Goal: Task Accomplishment & Management: Use online tool/utility

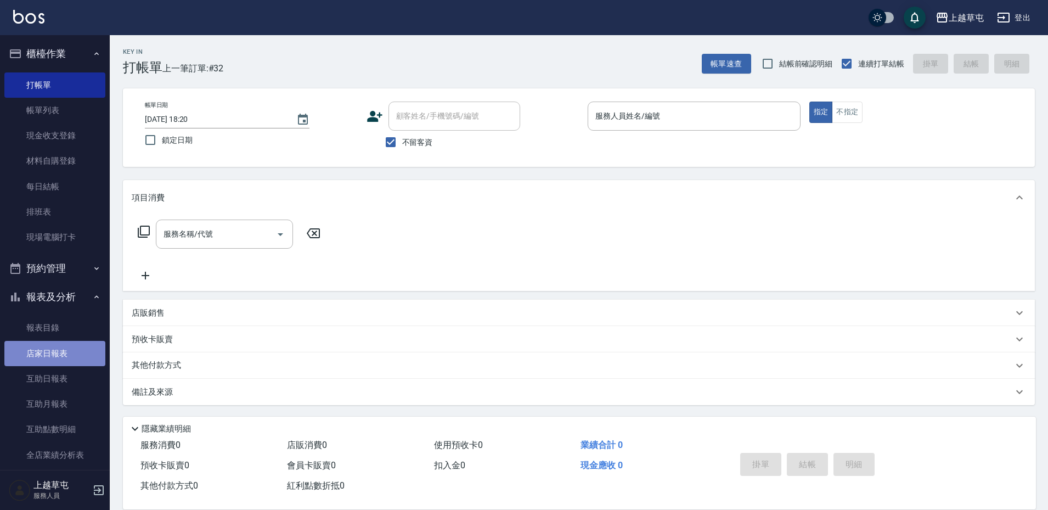
click at [70, 349] on link "店家日報表" at bounding box center [54, 353] width 101 height 25
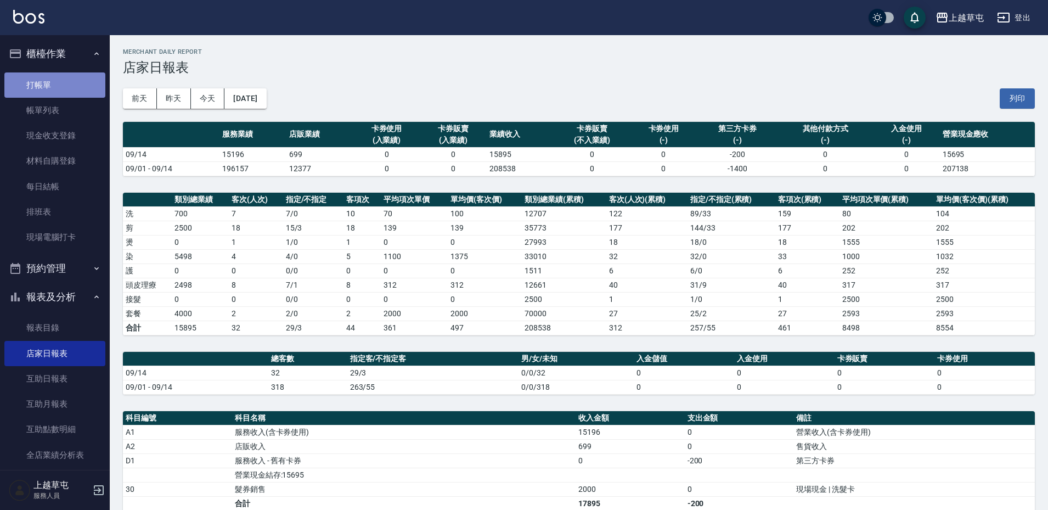
click at [55, 80] on link "打帳單" at bounding box center [54, 84] width 101 height 25
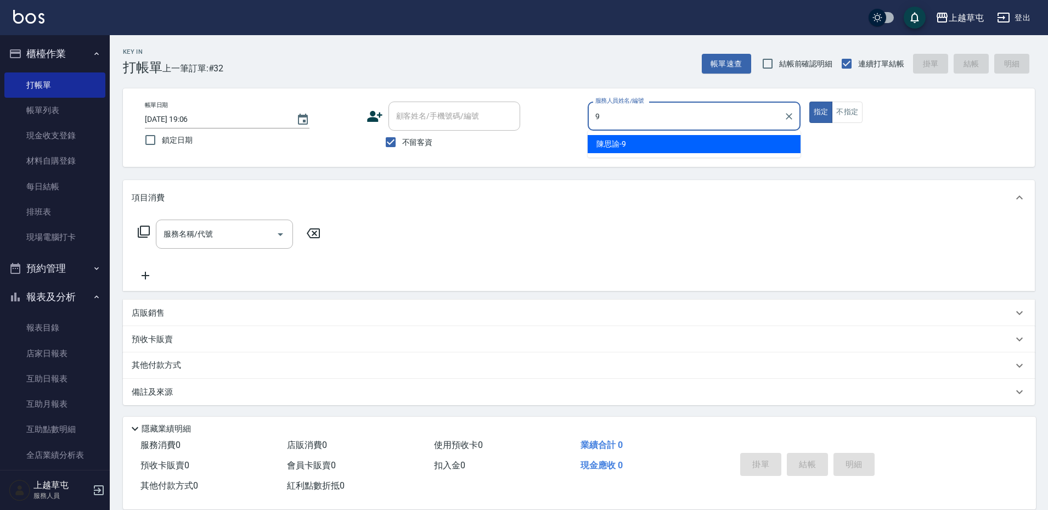
type input "[PERSON_NAME]-9"
type button "true"
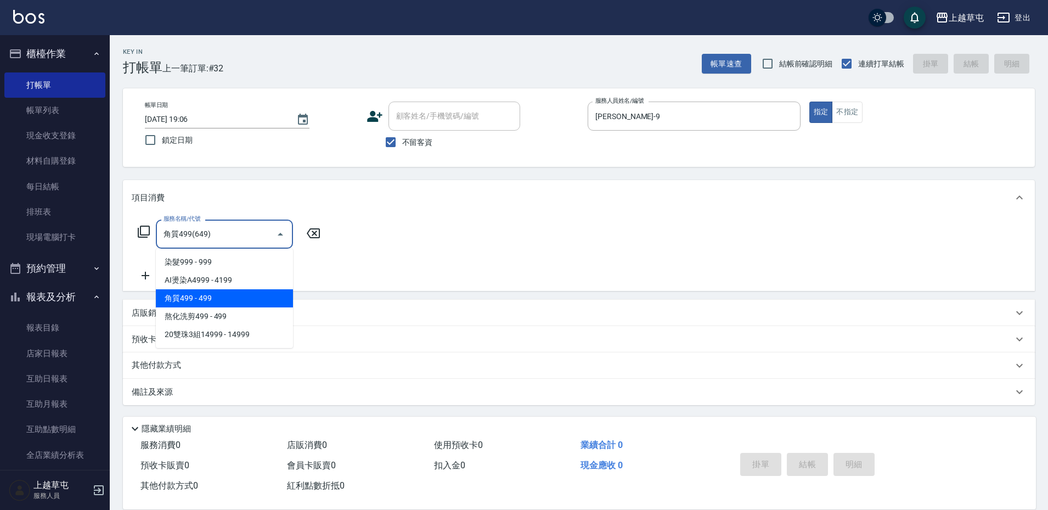
type input "."
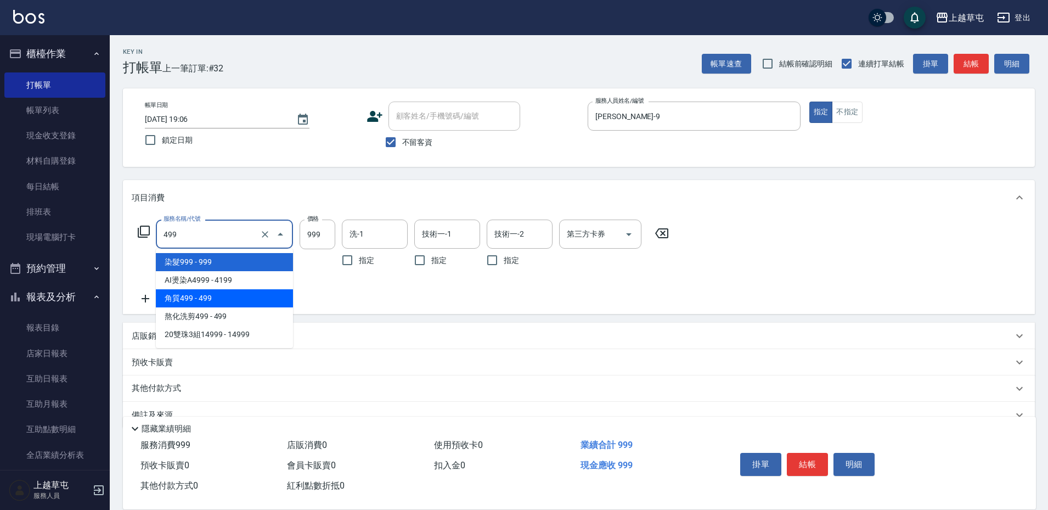
type input "角質499(649)"
type input "499"
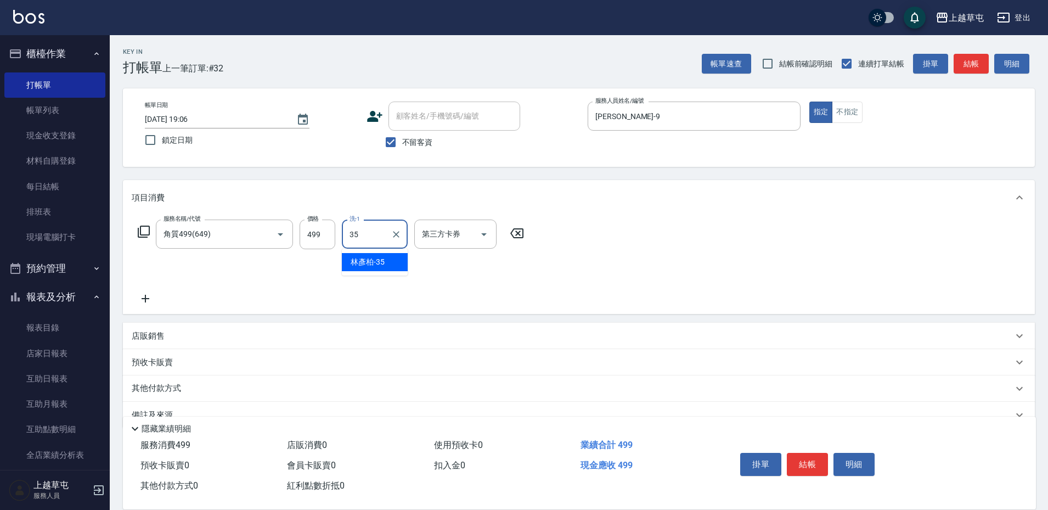
type input "[PERSON_NAME]-35"
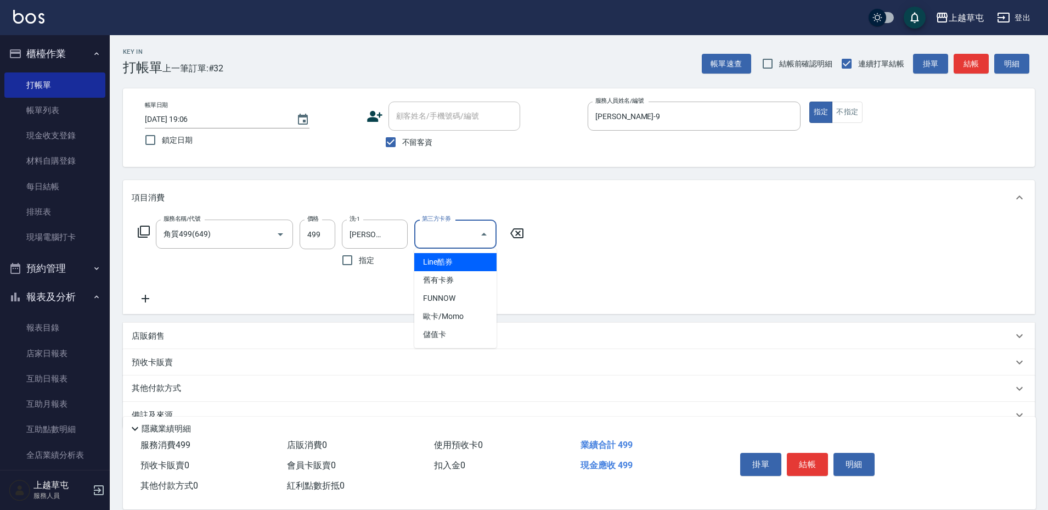
click at [606, 270] on div "服務名稱/代號 角質499(649) 服務名稱/代號 價格 499 價格 洗-1 [PERSON_NAME]-35 洗-1 指定 第三方卡券 第三方卡券" at bounding box center [579, 264] width 912 height 99
click at [143, 292] on icon at bounding box center [145, 298] width 27 height 13
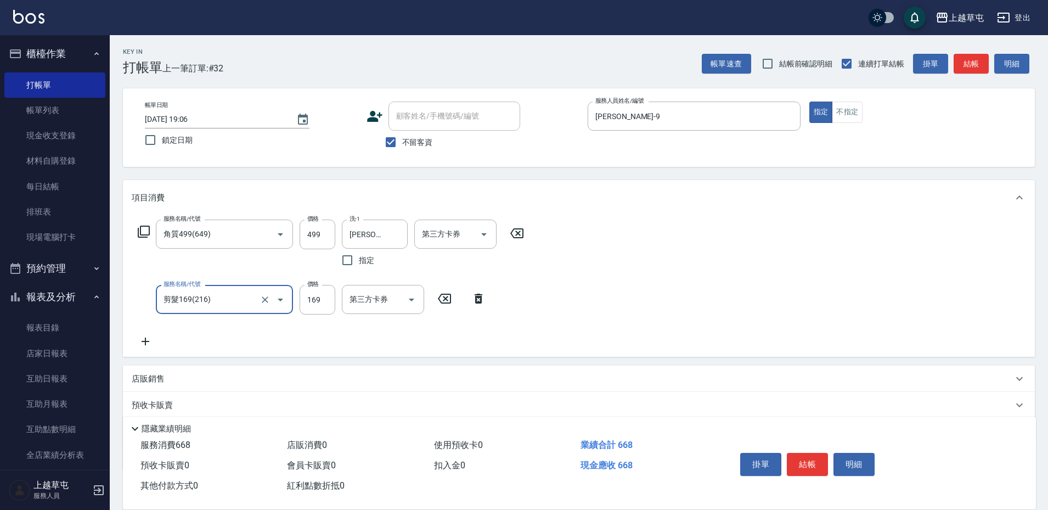
type input "剪髮169(216)"
type input "350"
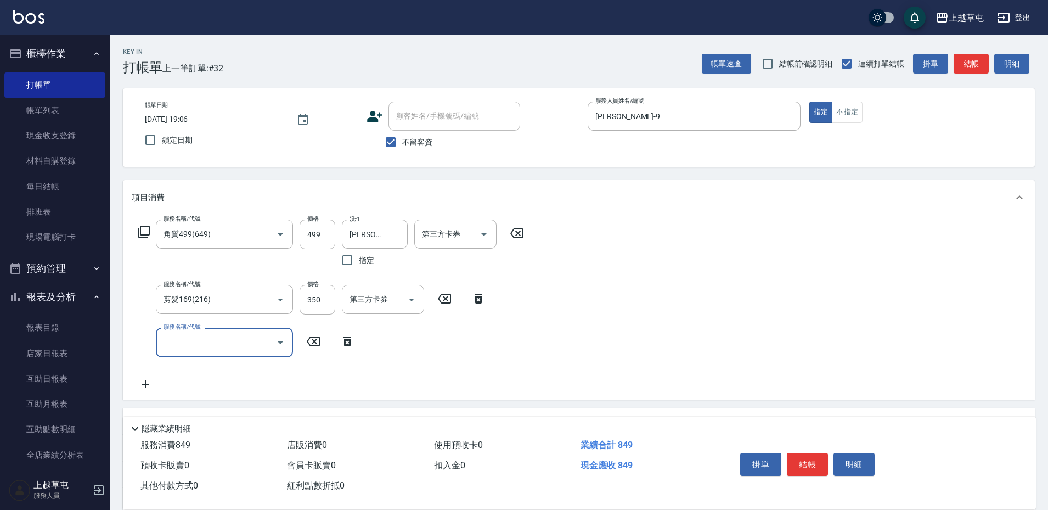
scroll to position [109, 0]
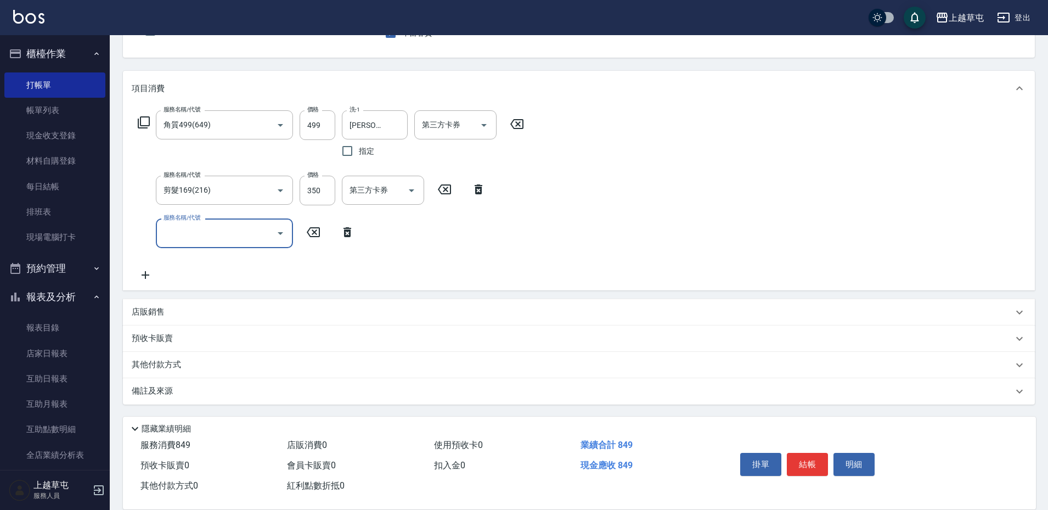
drag, startPoint x: 156, startPoint y: 354, endPoint x: 157, endPoint y: 360, distance: 6.7
click at [156, 355] on div "其他付款方式" at bounding box center [579, 365] width 912 height 26
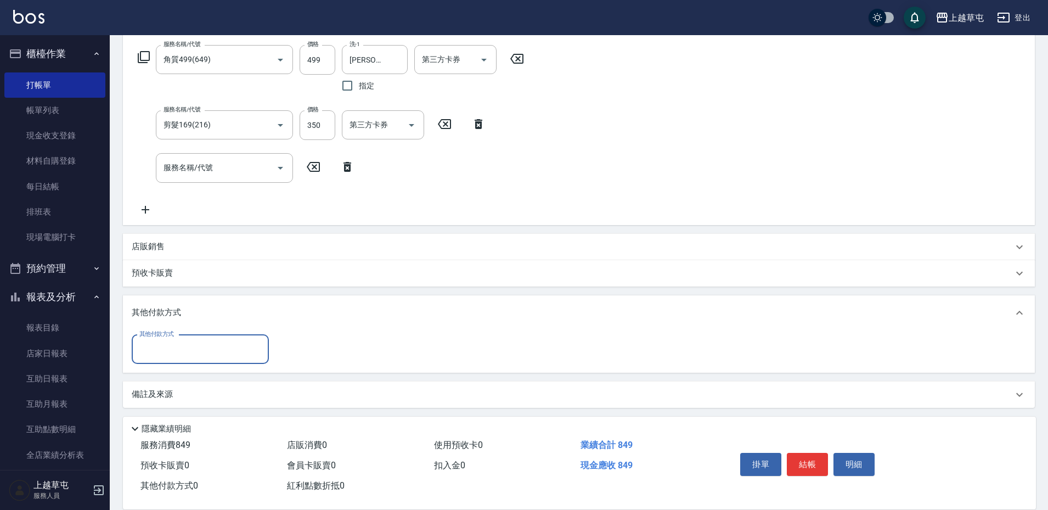
scroll to position [178, 0]
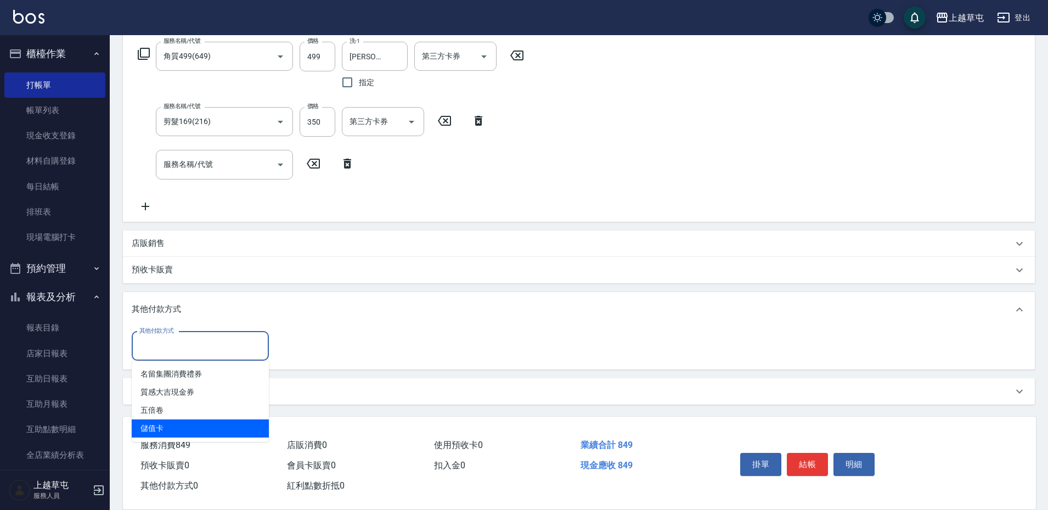
type input "儲值卡"
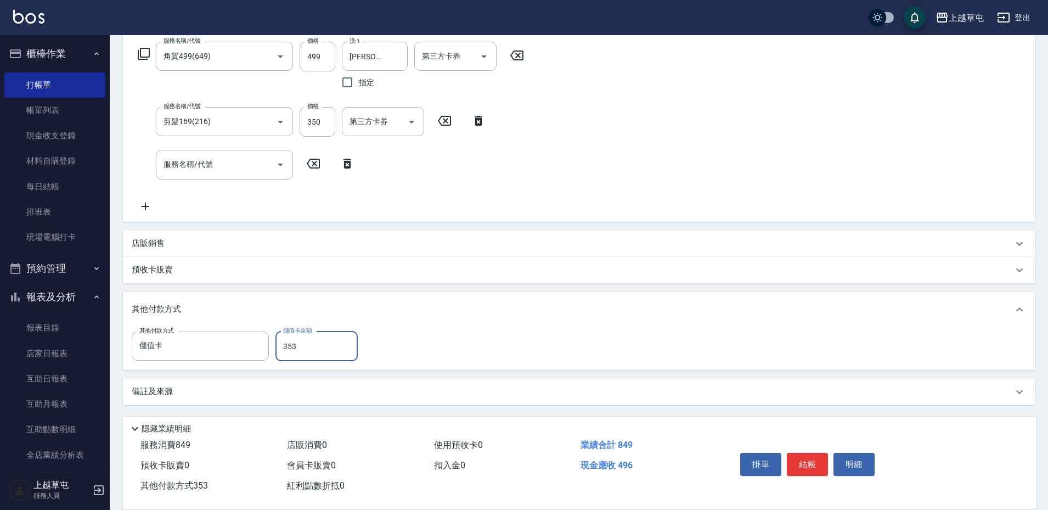
type input "353"
type input "[DATE] 19:23"
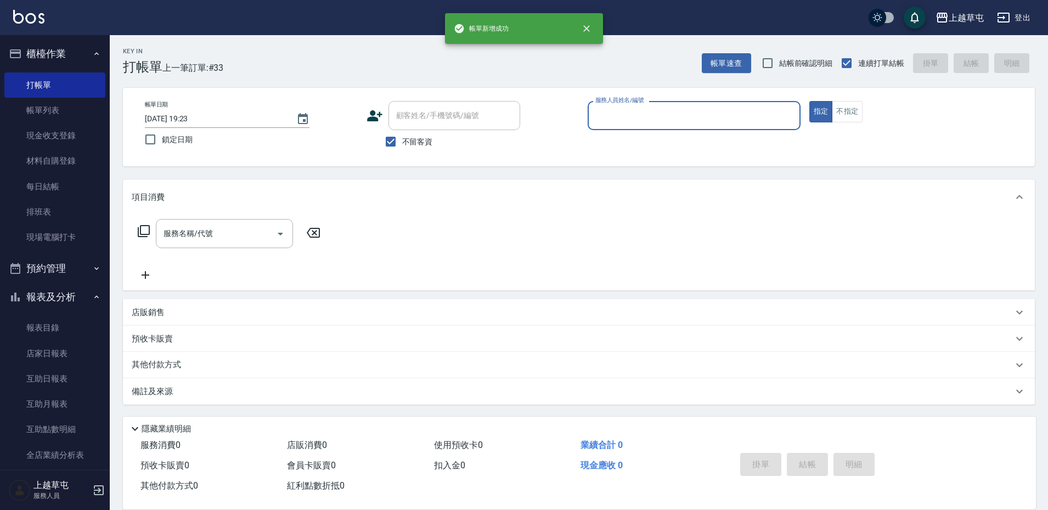
scroll to position [1, 0]
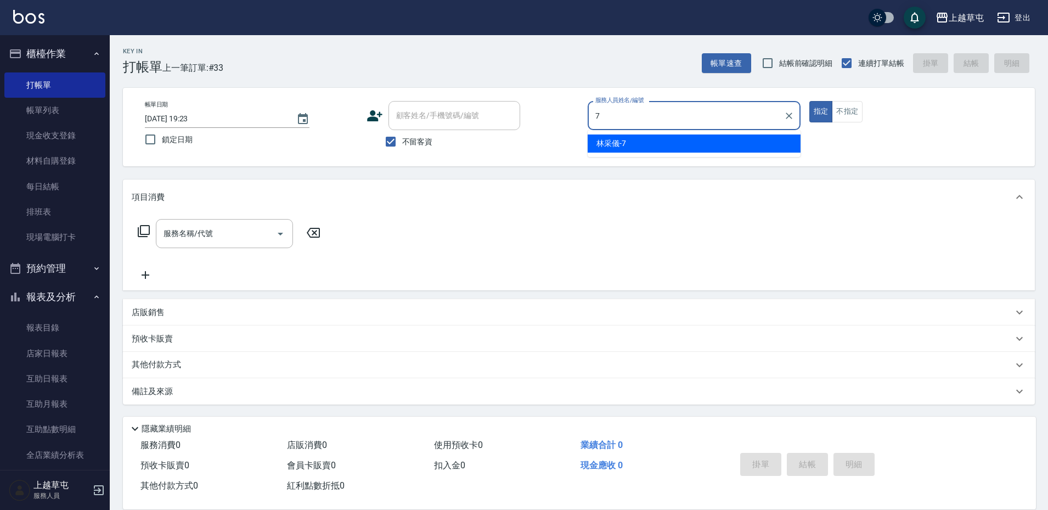
type input "[PERSON_NAME]-7"
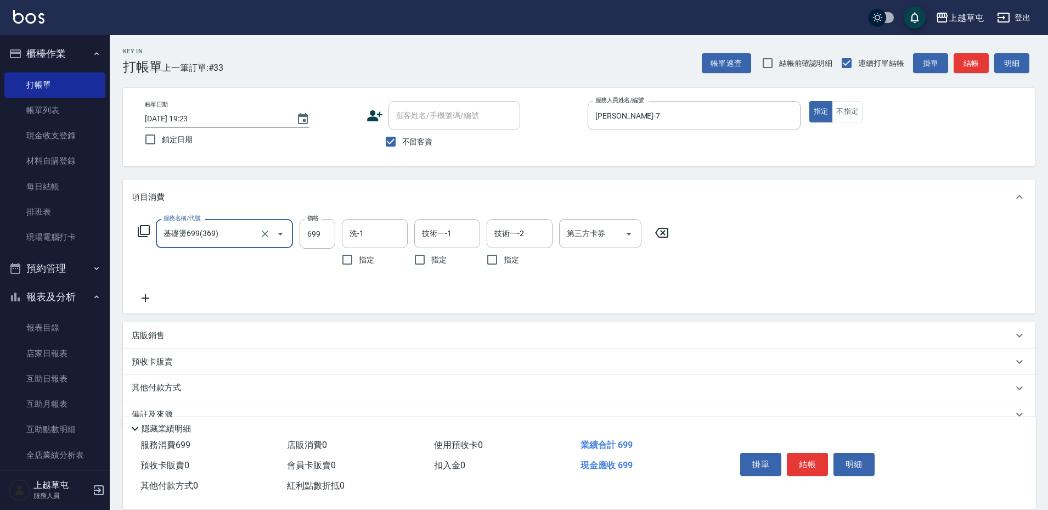
type input "基礎燙699(369)"
type input "[PERSON_NAME]-7"
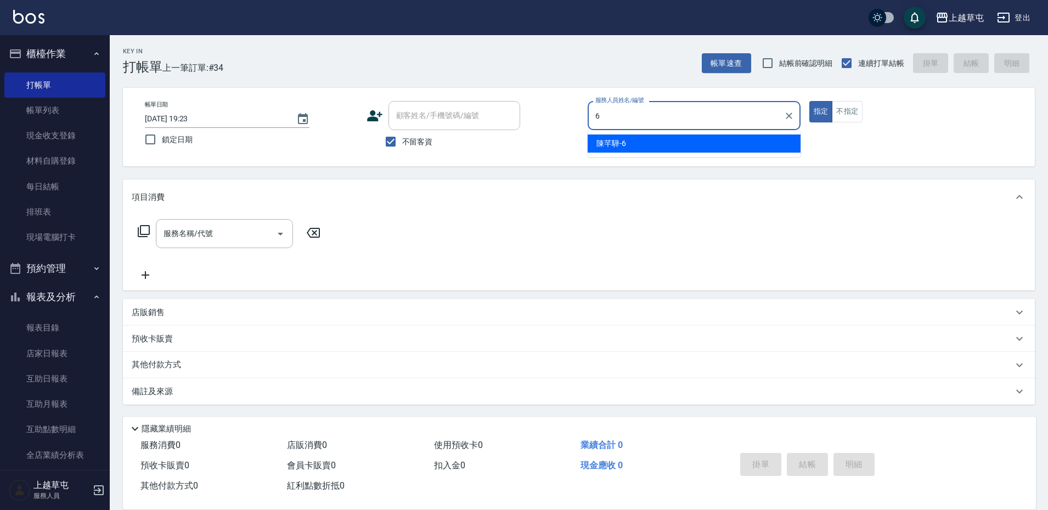
type input "[PERSON_NAME]-6"
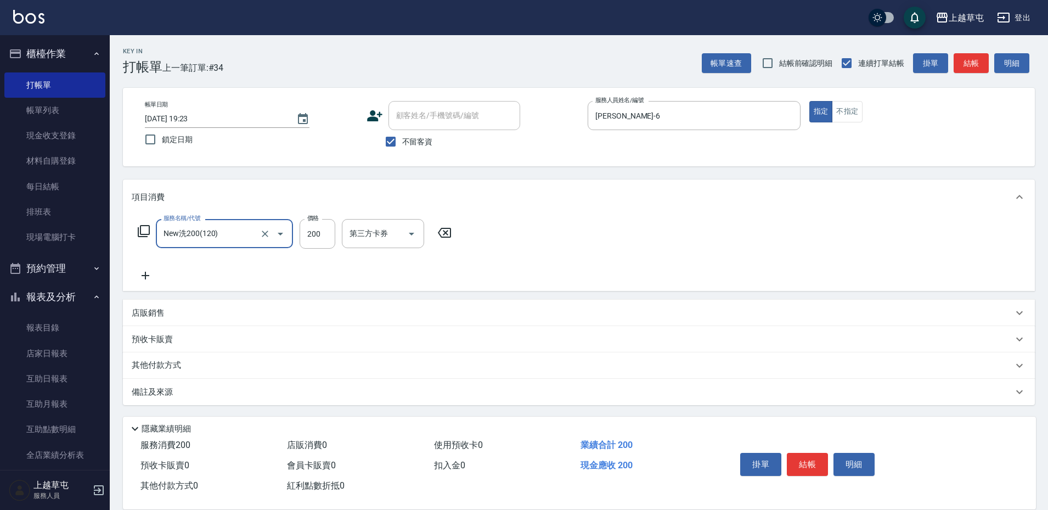
type input "New洗200(120)"
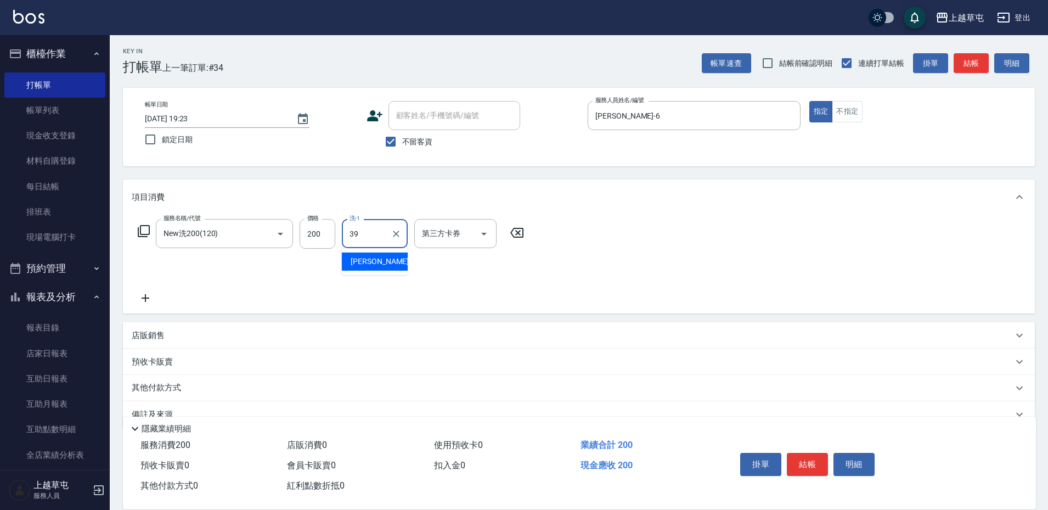
type input "[PERSON_NAME]-39"
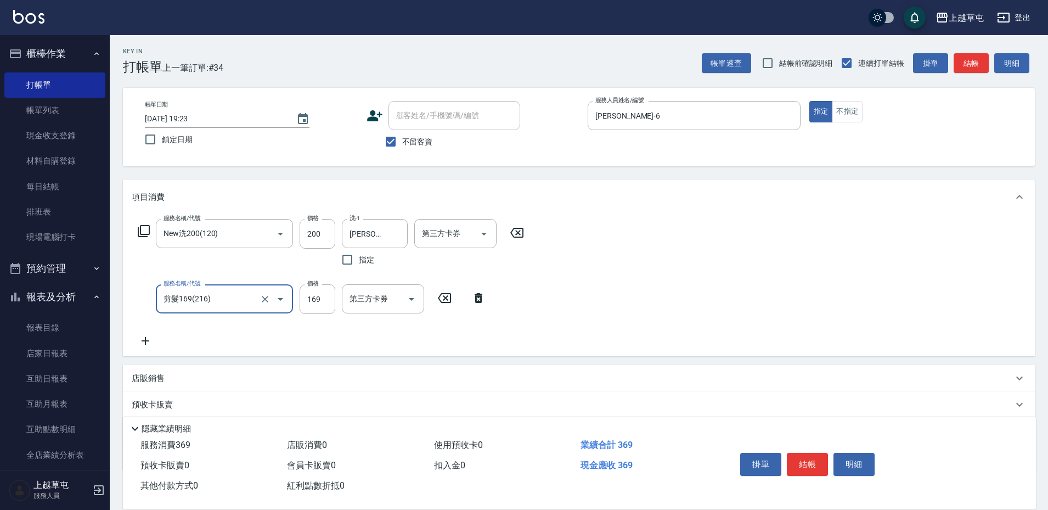
type input "剪髮169(216)"
type input "50"
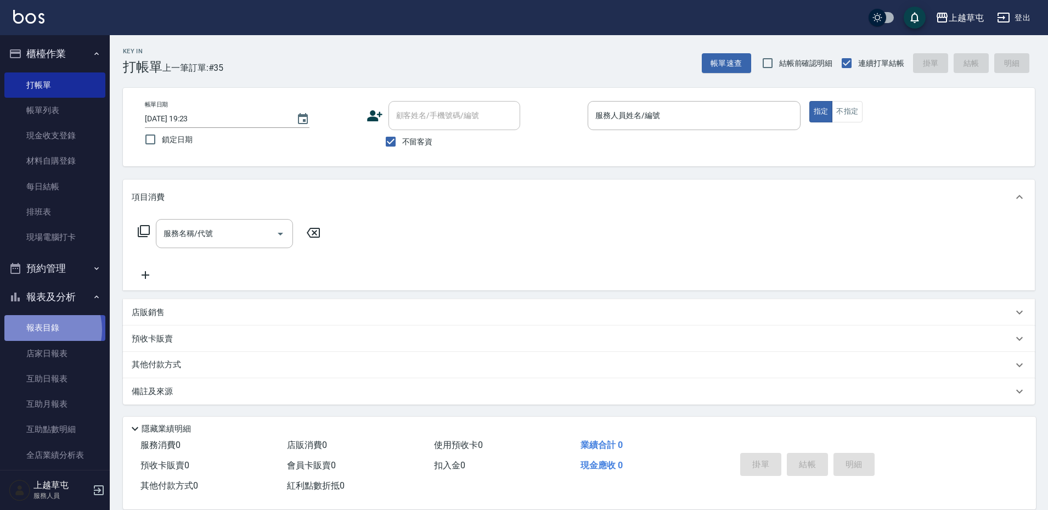
click at [42, 329] on link "報表目錄" at bounding box center [54, 327] width 101 height 25
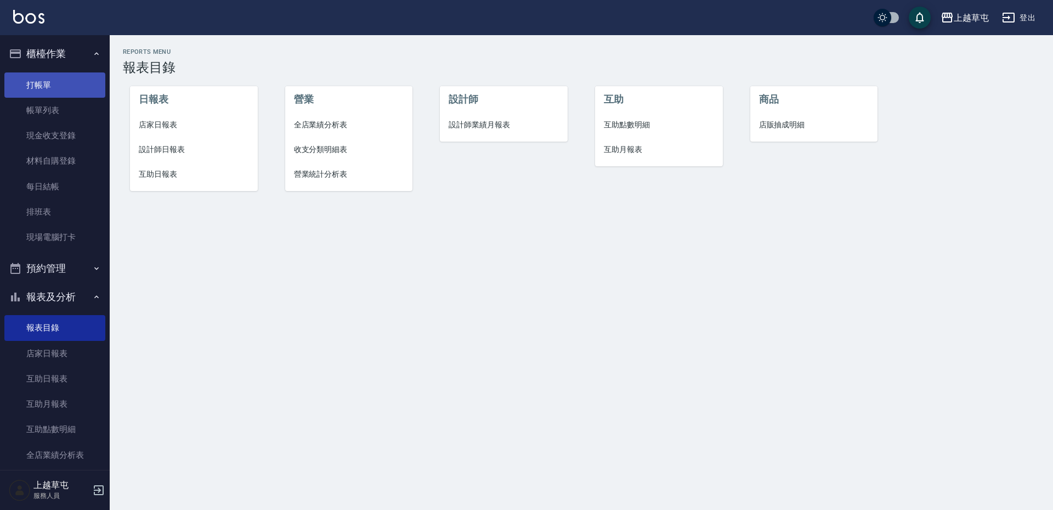
click at [41, 86] on link "打帳單" at bounding box center [54, 84] width 101 height 25
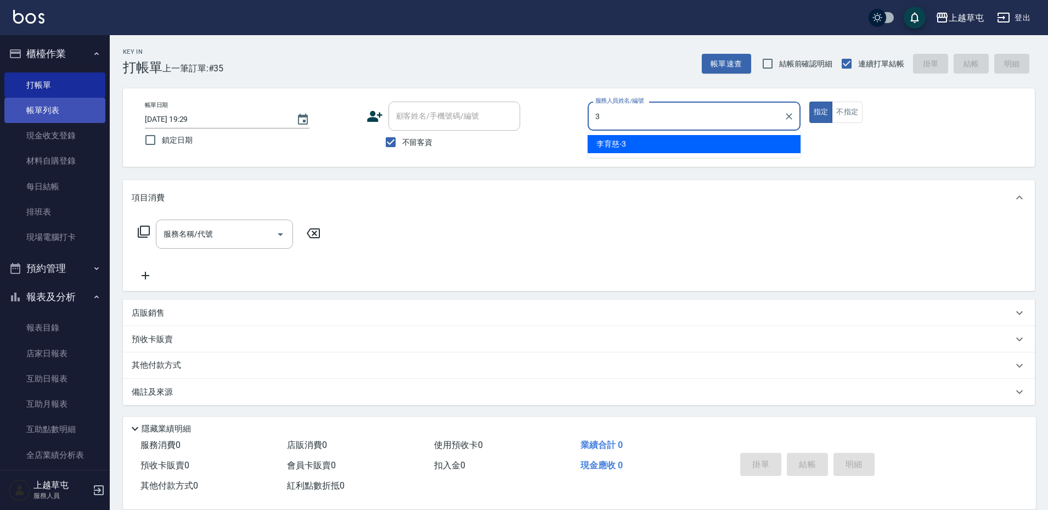
type input "[PERSON_NAME]-3"
type button "true"
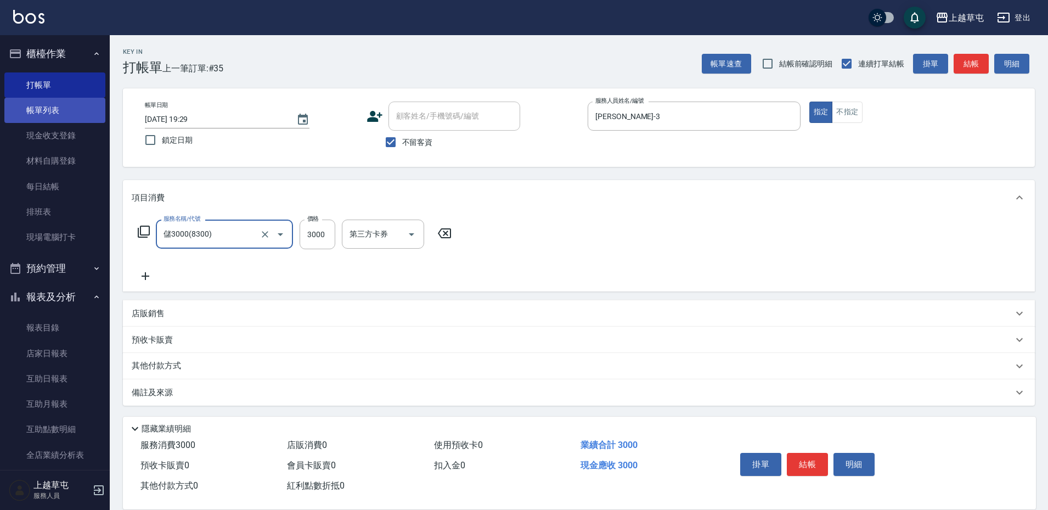
type input "儲3000(8300)"
type input "1000"
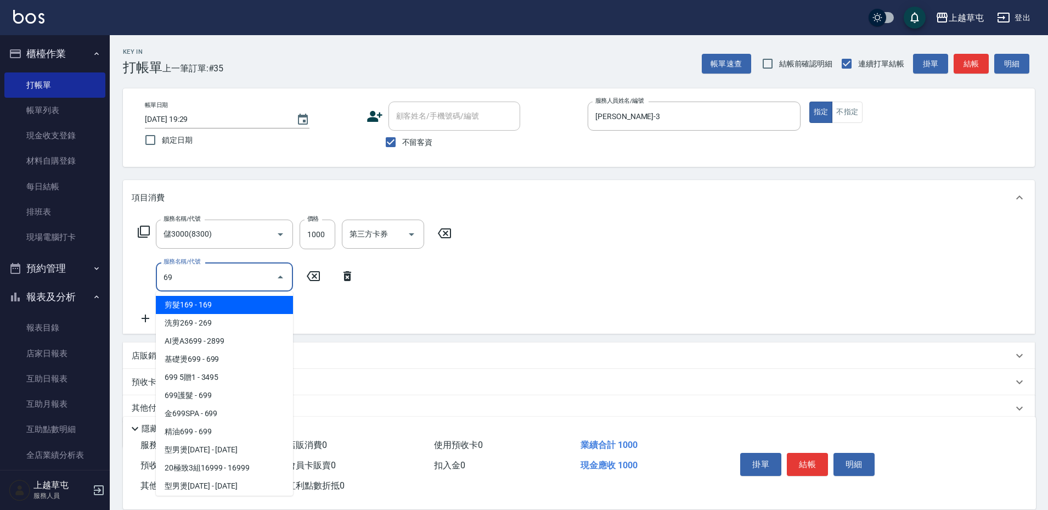
type input "69"
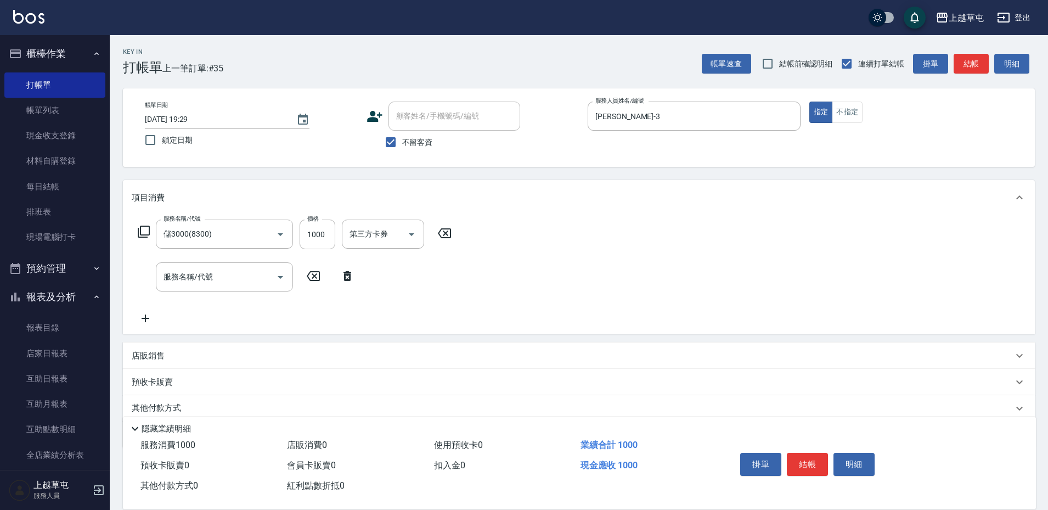
drag, startPoint x: 582, startPoint y: 304, endPoint x: 559, endPoint y: 271, distance: 40.6
click at [582, 304] on div "服務名稱/代號 儲3000(8300) 服務名稱/代號 價格 1000 價格 第三方卡券 第三方卡券 服務名稱/代號 服務名稱/代號" at bounding box center [579, 274] width 912 height 118
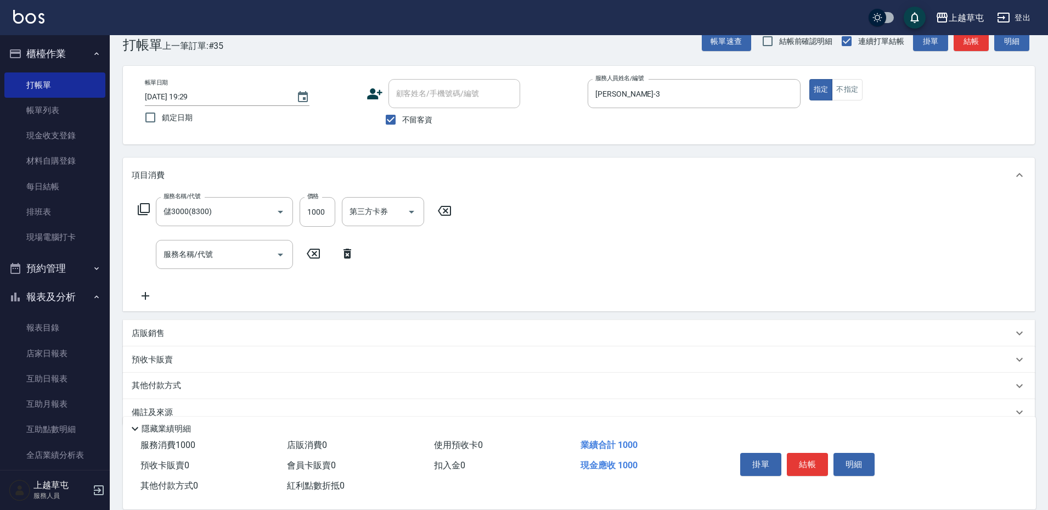
scroll to position [43, 0]
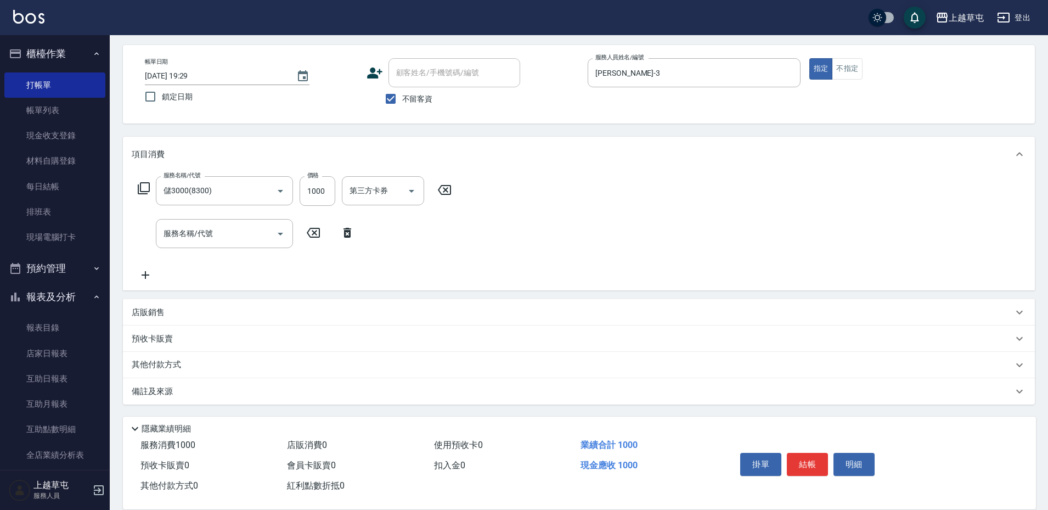
click at [145, 313] on p "店販銷售" at bounding box center [148, 313] width 33 height 12
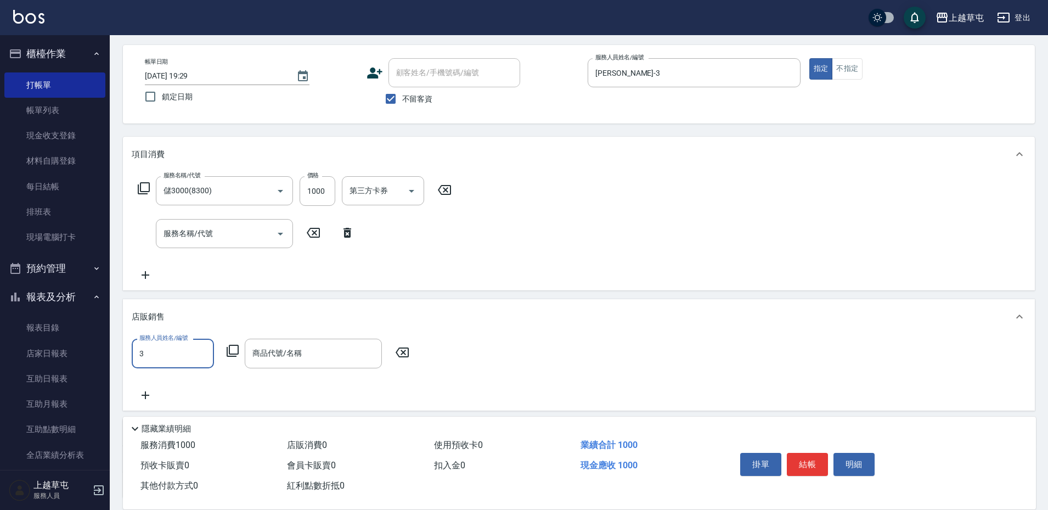
type input "[PERSON_NAME]-3"
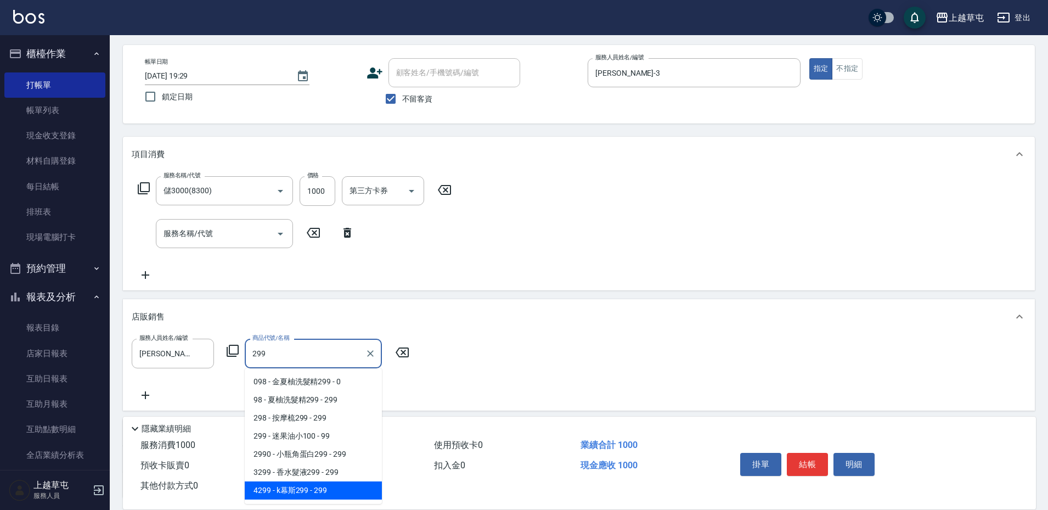
type input "k幕斯299"
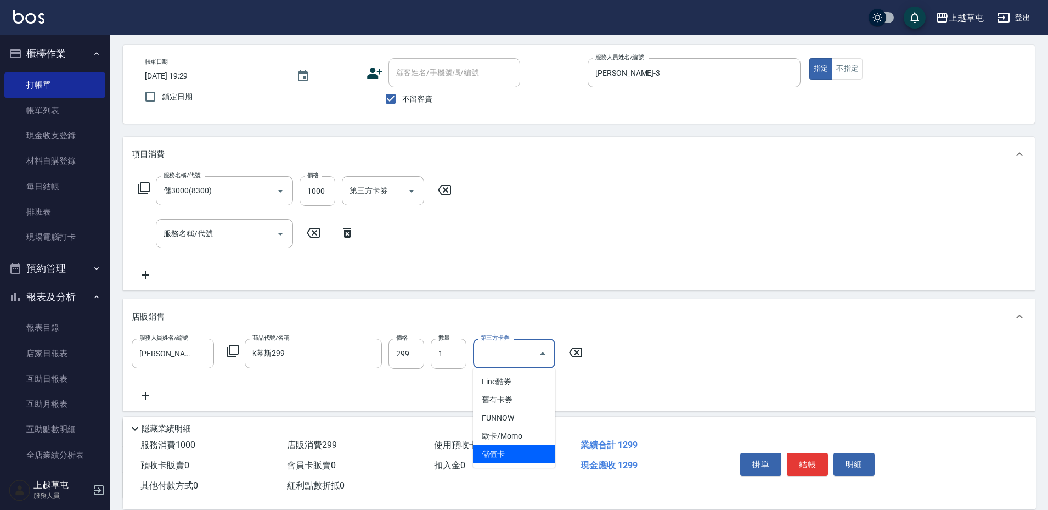
type input "儲值卡"
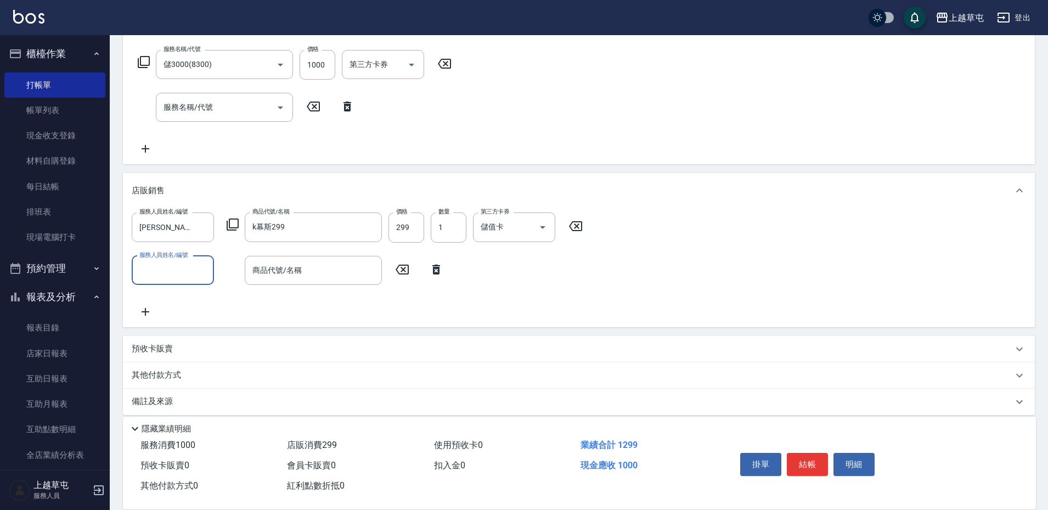
scroll to position [180, 0]
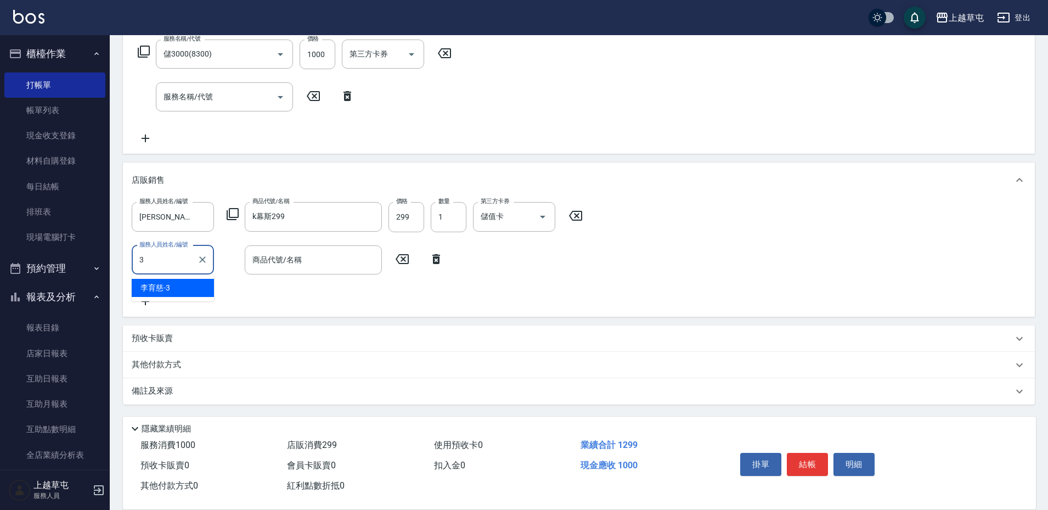
type input "[PERSON_NAME]-3"
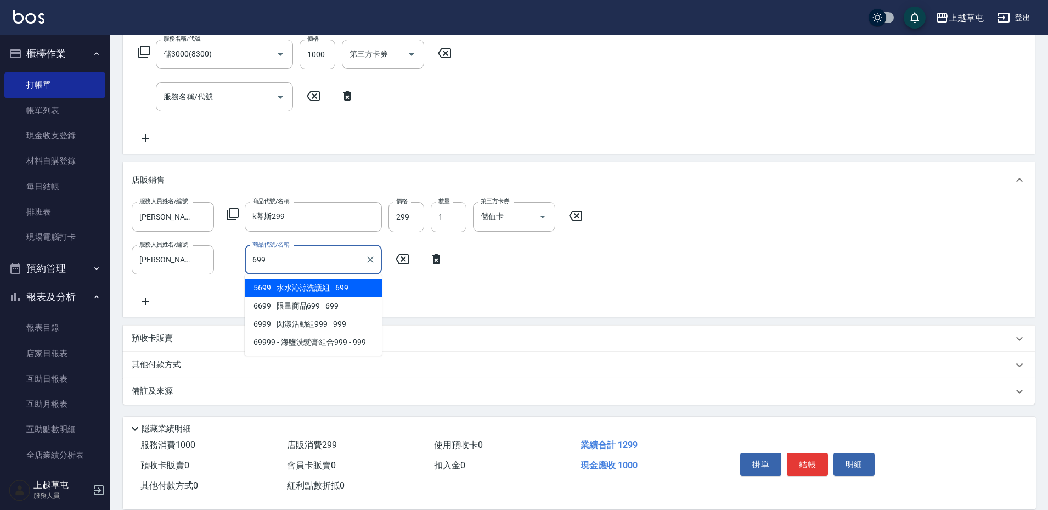
type input "[PERSON_NAME]涼洗護組"
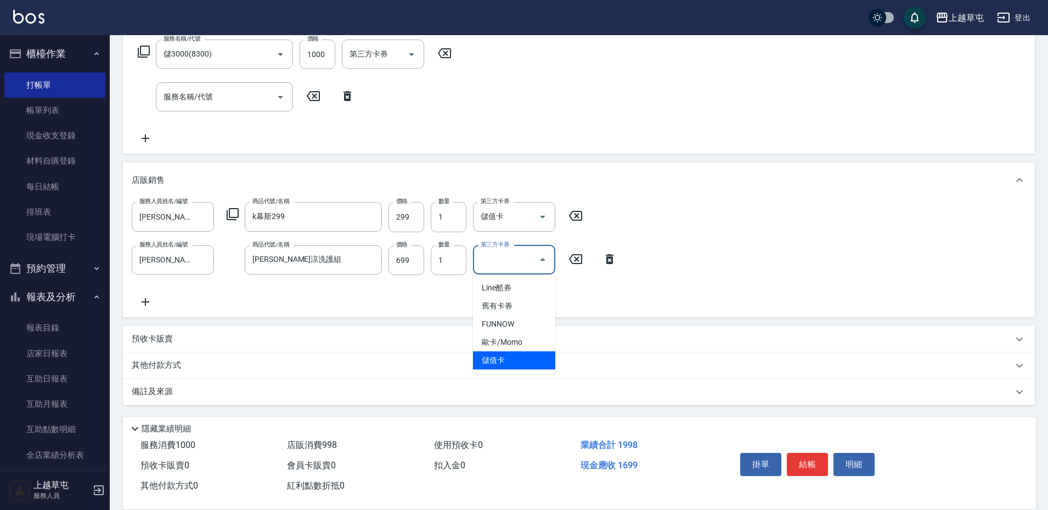
type input "儲值卡"
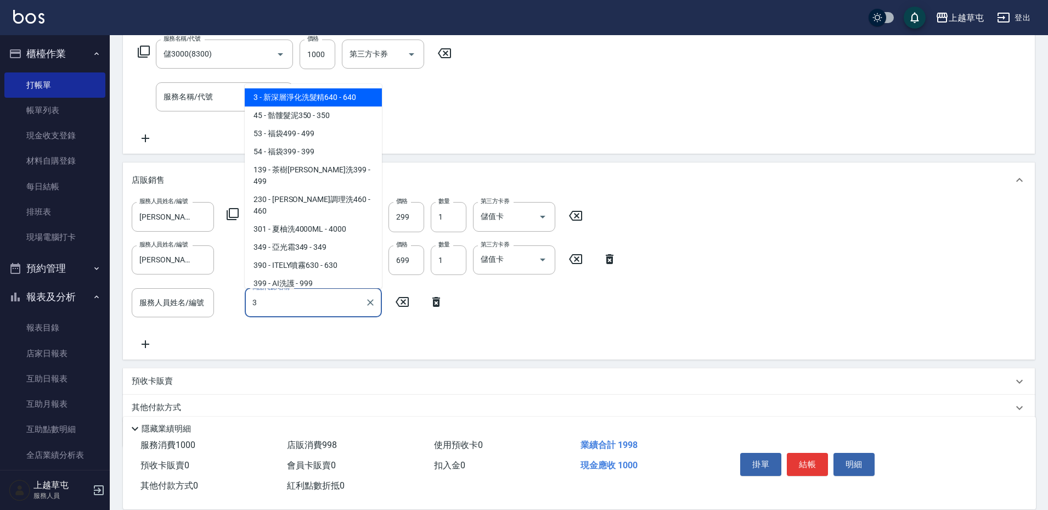
type input "新深層淨化洗髮精640"
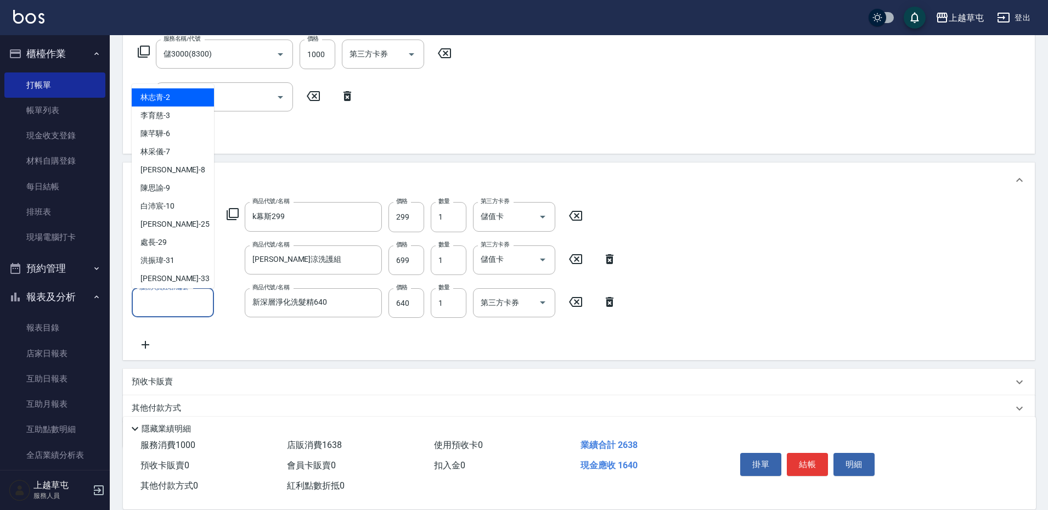
click at [150, 312] on input "服務人員姓名/編號" at bounding box center [173, 302] width 72 height 19
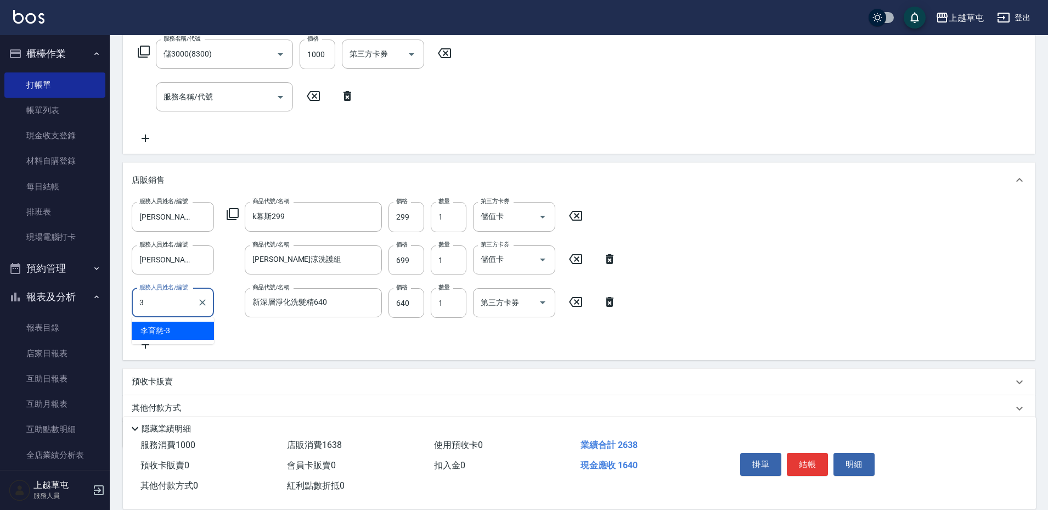
type input "[PERSON_NAME]-3"
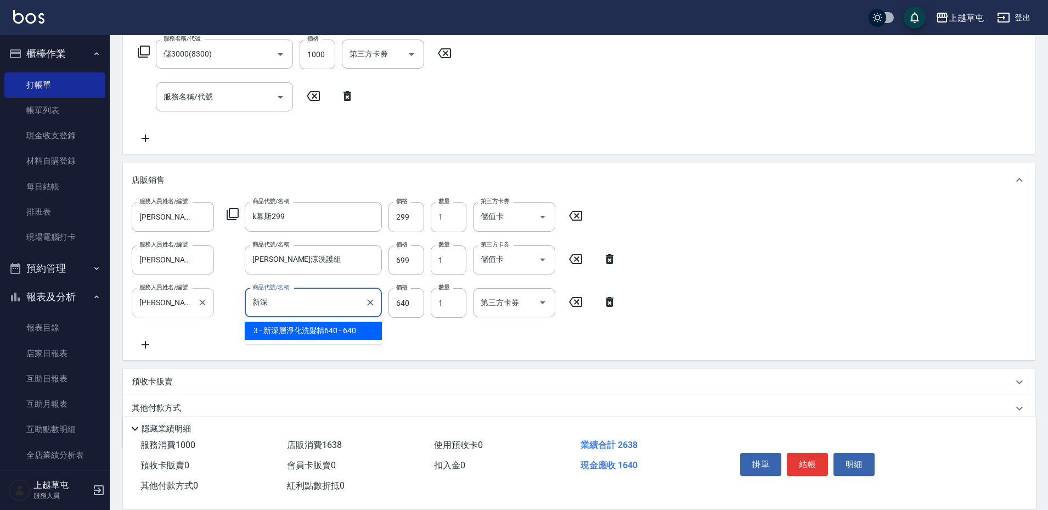
type input "新"
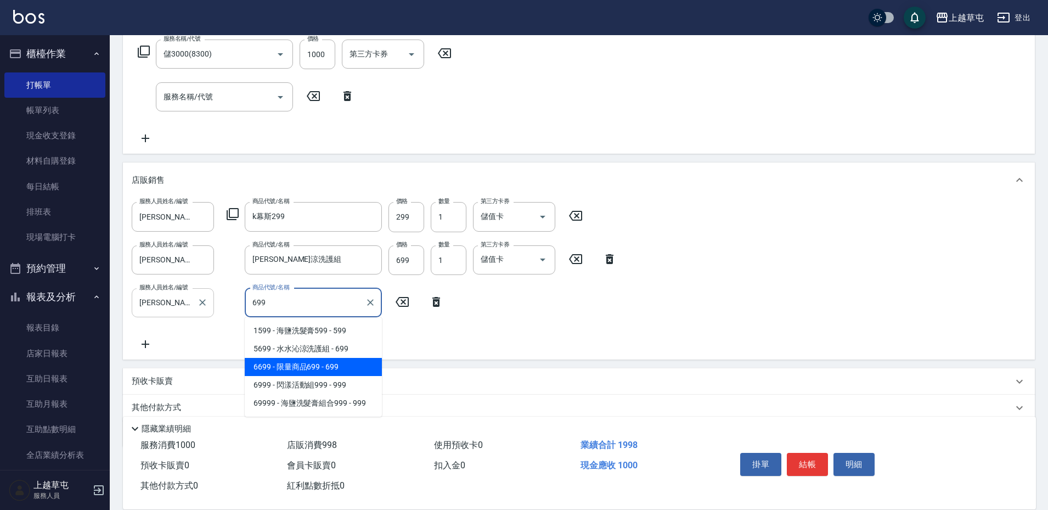
type input "限量商品699"
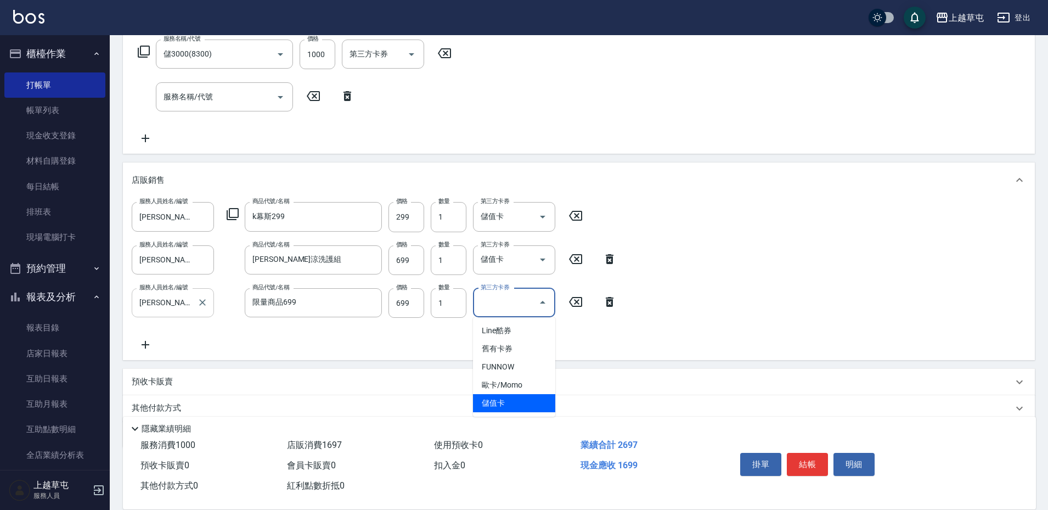
type input "儲值卡"
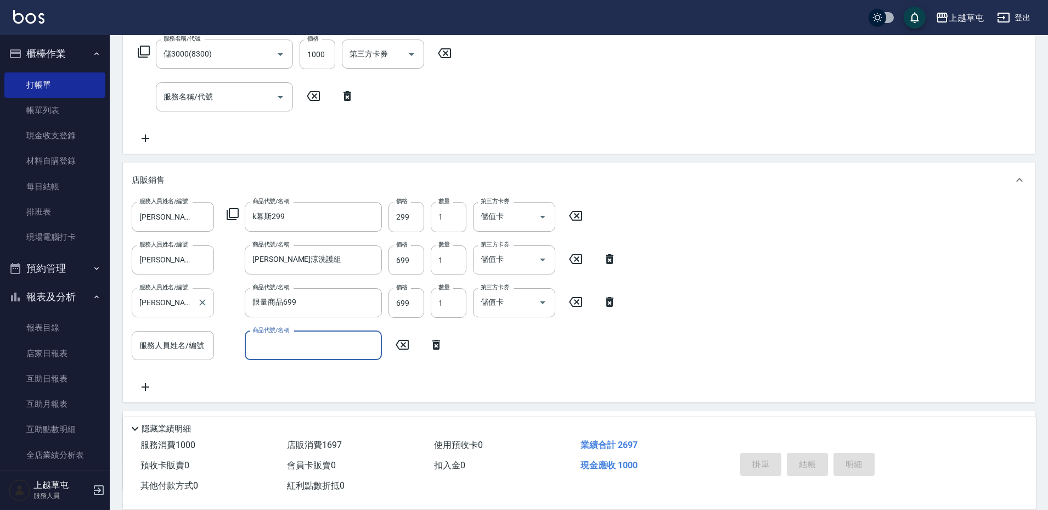
type input "[DATE] 19:30"
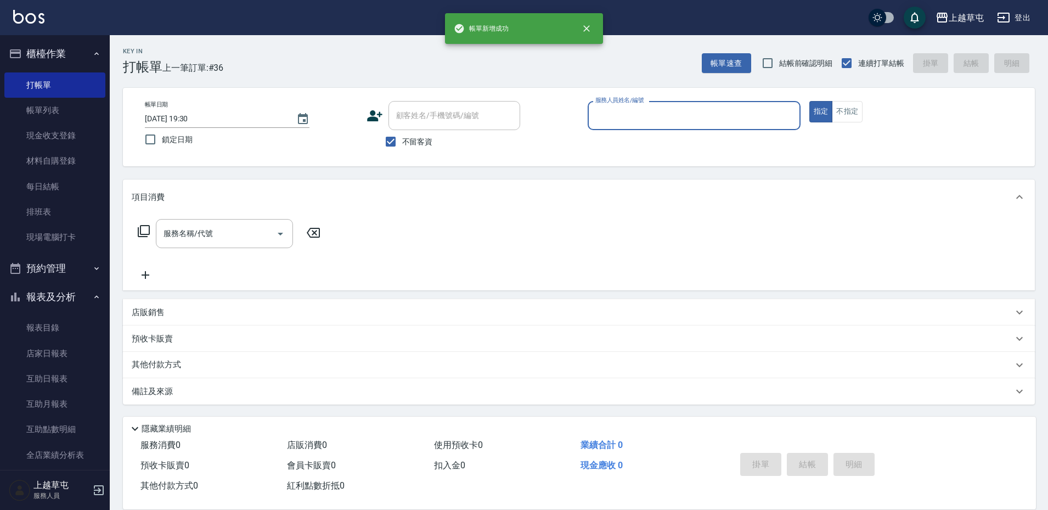
scroll to position [1, 0]
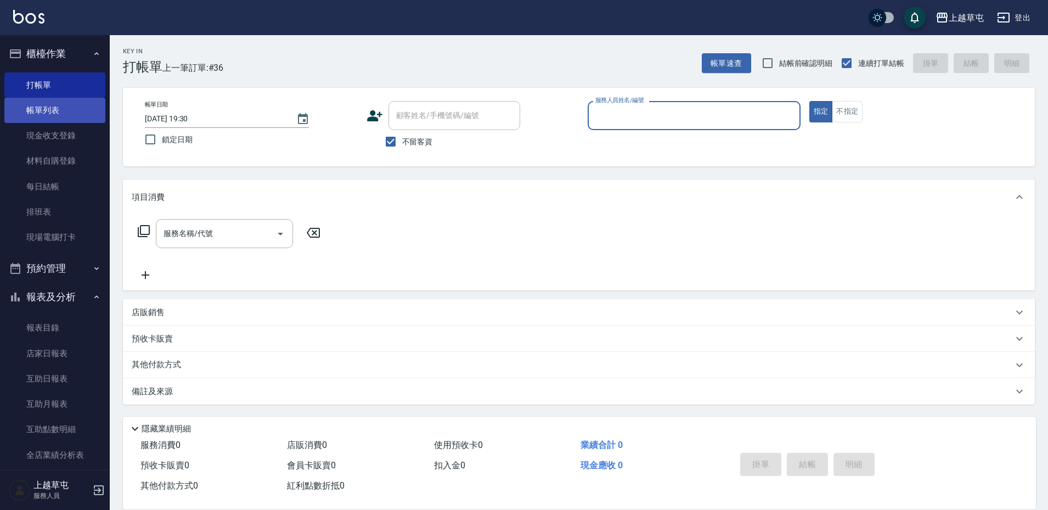
click at [41, 106] on link "帳單列表" at bounding box center [54, 110] width 101 height 25
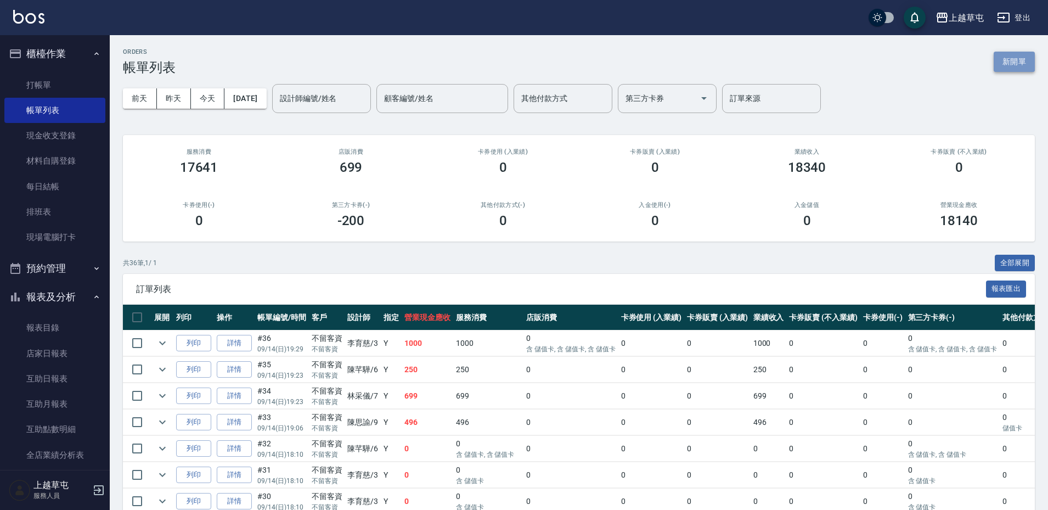
click at [1008, 61] on button "新開單" at bounding box center [1013, 62] width 41 height 20
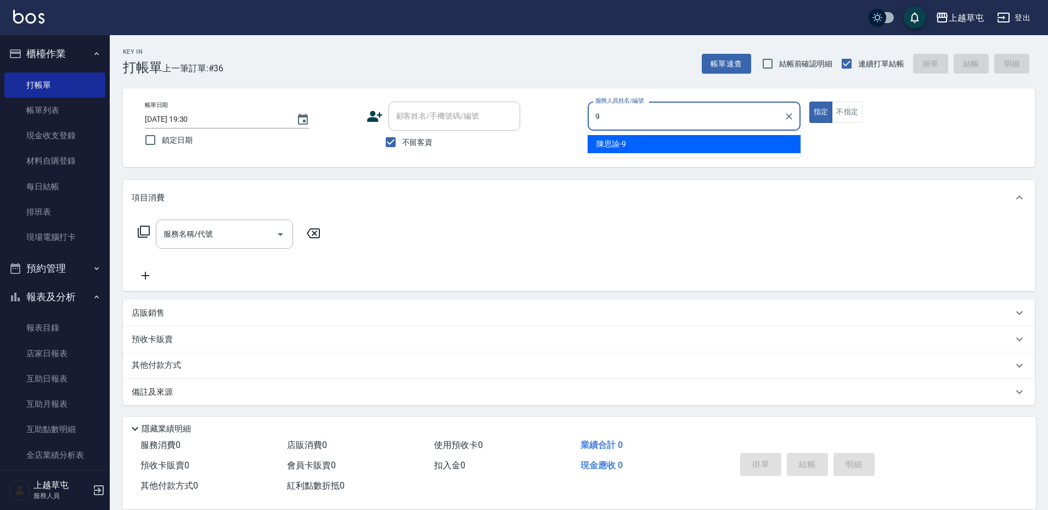
type input "[PERSON_NAME]-9"
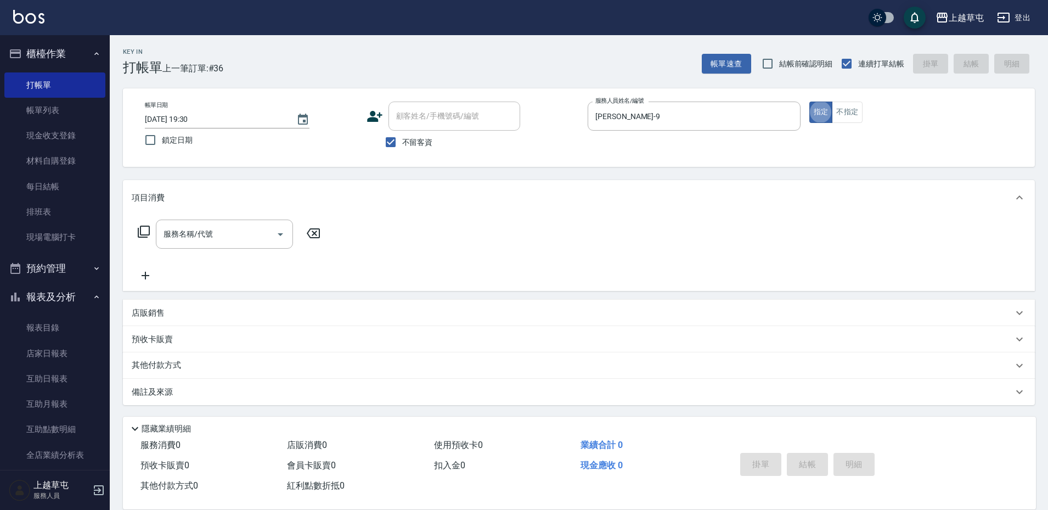
type button "true"
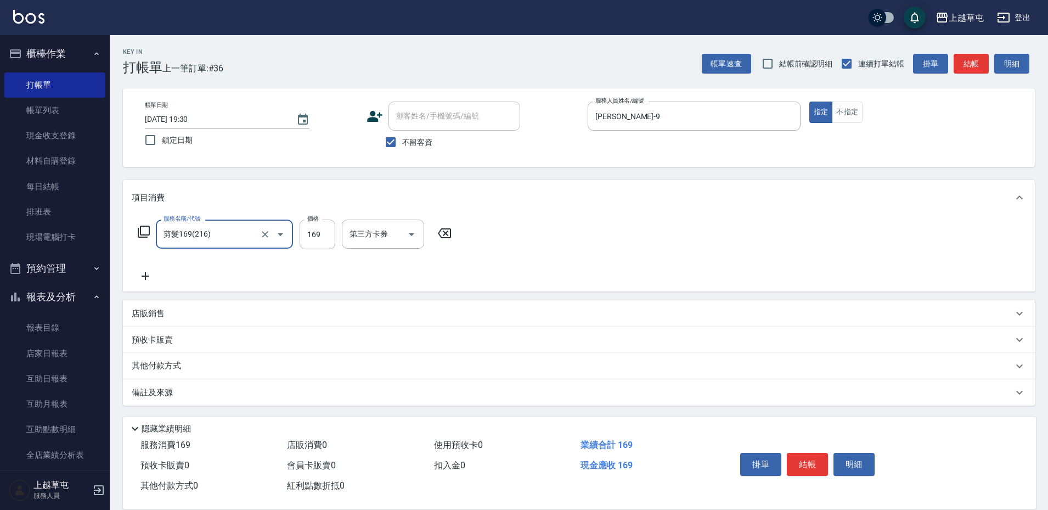
type input "剪髮169(216)"
type input "350"
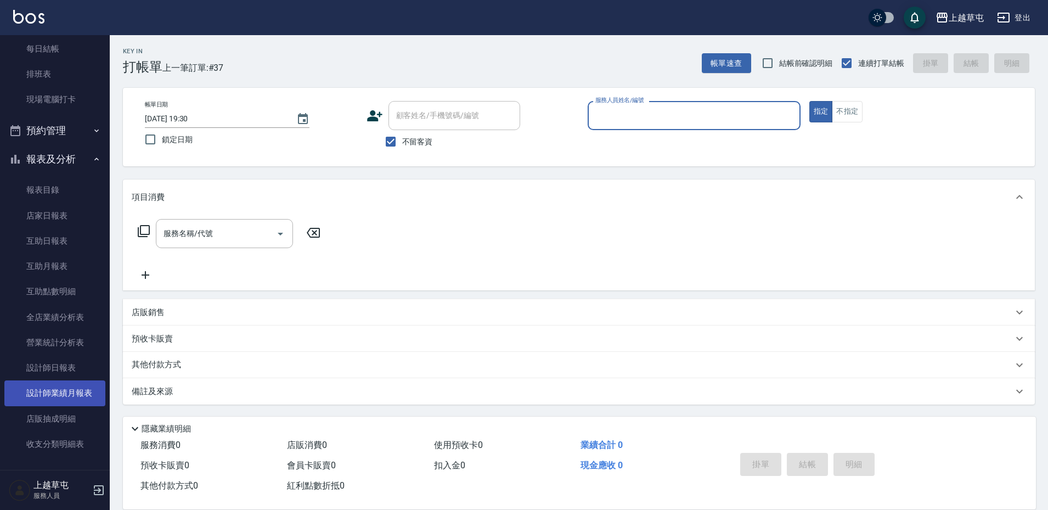
scroll to position [171, 0]
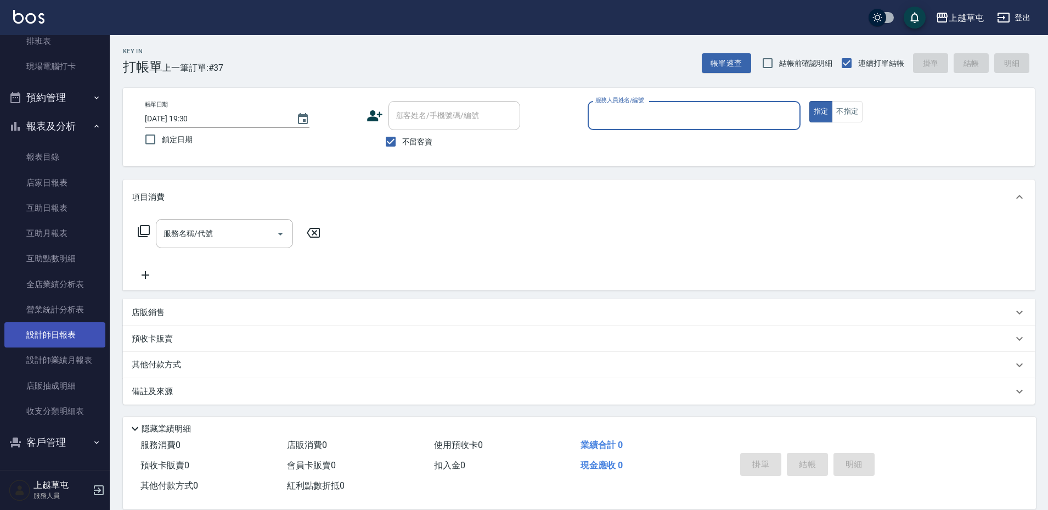
click at [54, 335] on link "設計師日報表" at bounding box center [54, 334] width 101 height 25
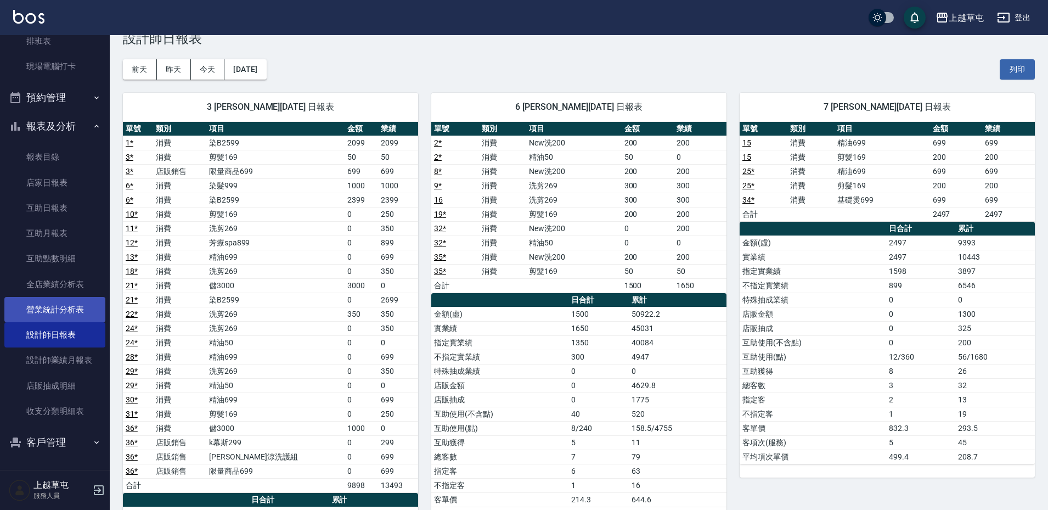
scroll to position [55, 0]
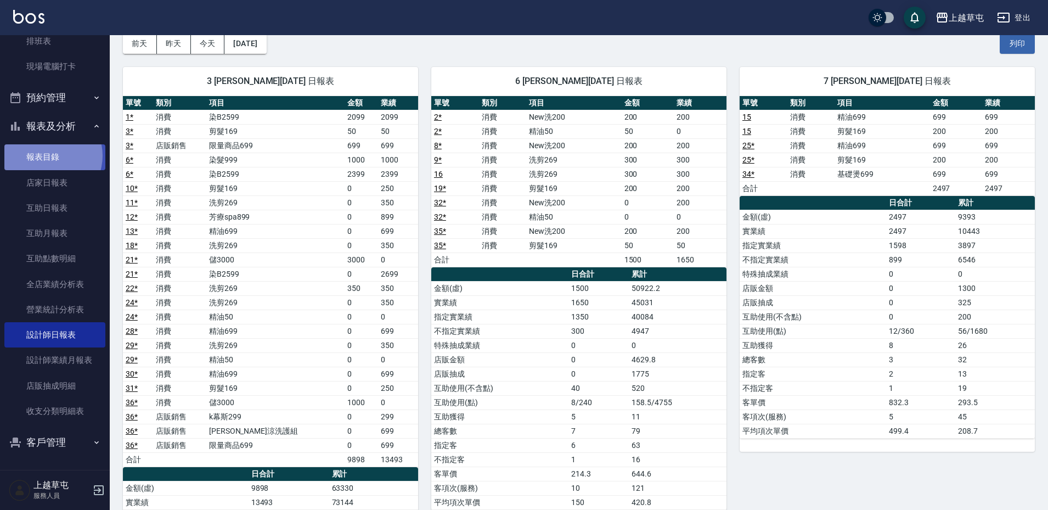
click at [47, 155] on link "報表目錄" at bounding box center [54, 156] width 101 height 25
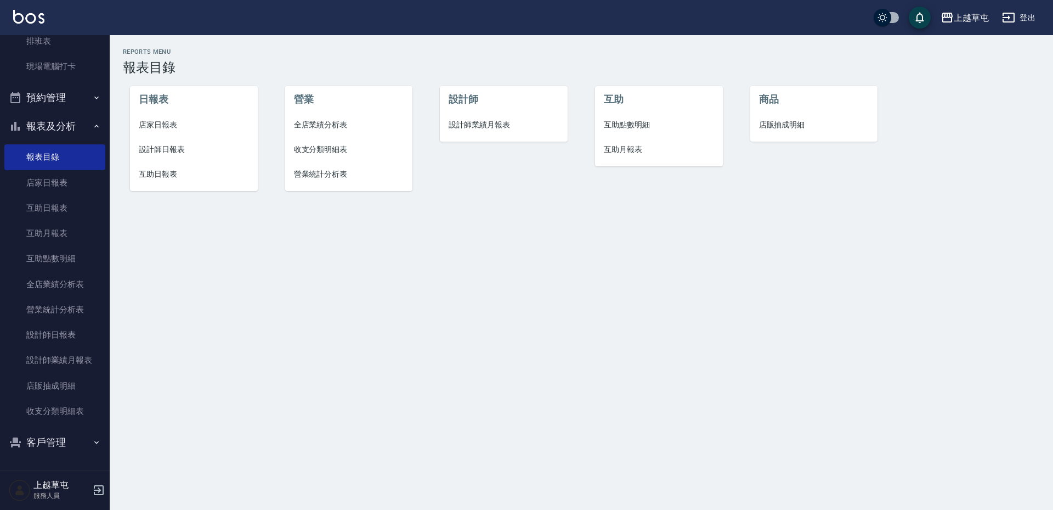
click at [163, 122] on span "店家日報表" at bounding box center [194, 125] width 110 height 12
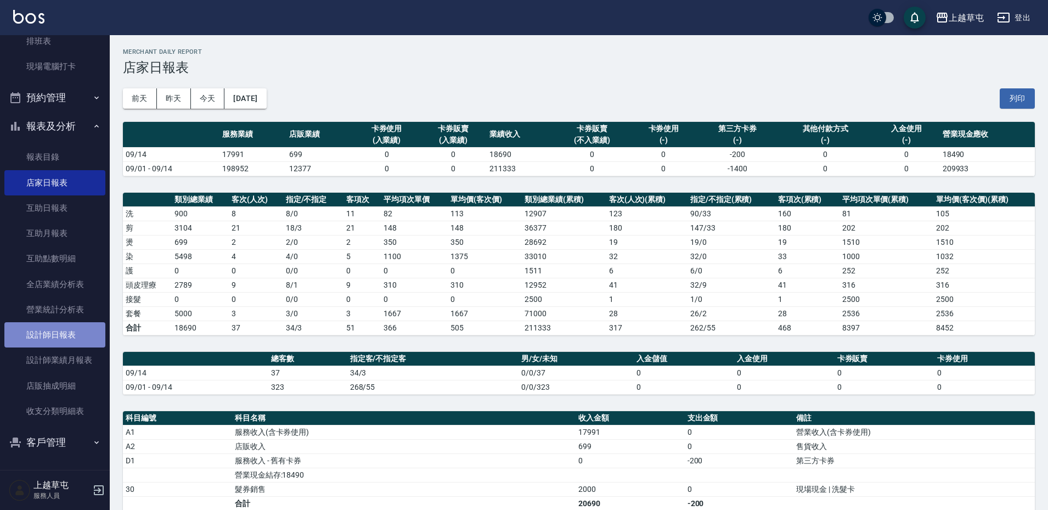
click at [76, 331] on link "設計師日報表" at bounding box center [54, 334] width 101 height 25
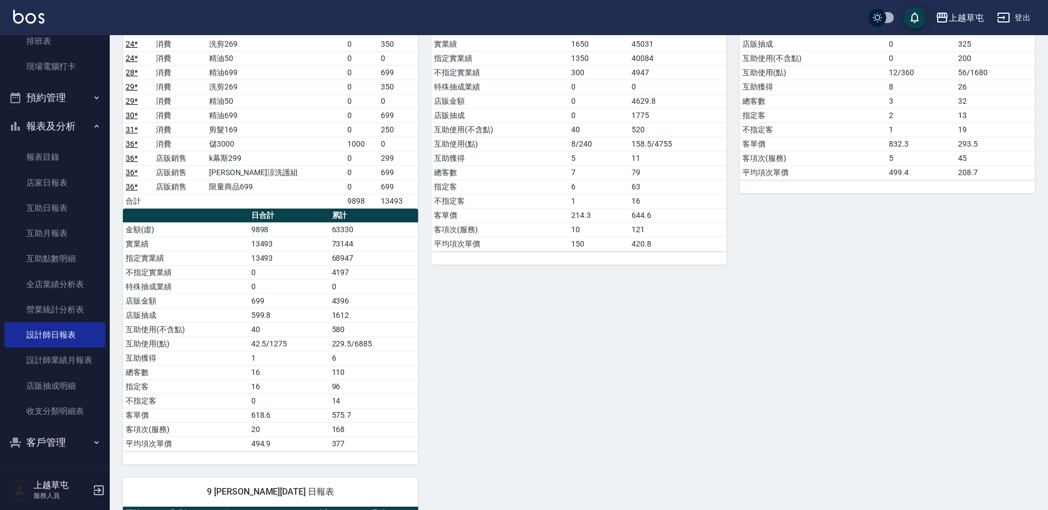
scroll to position [274, 0]
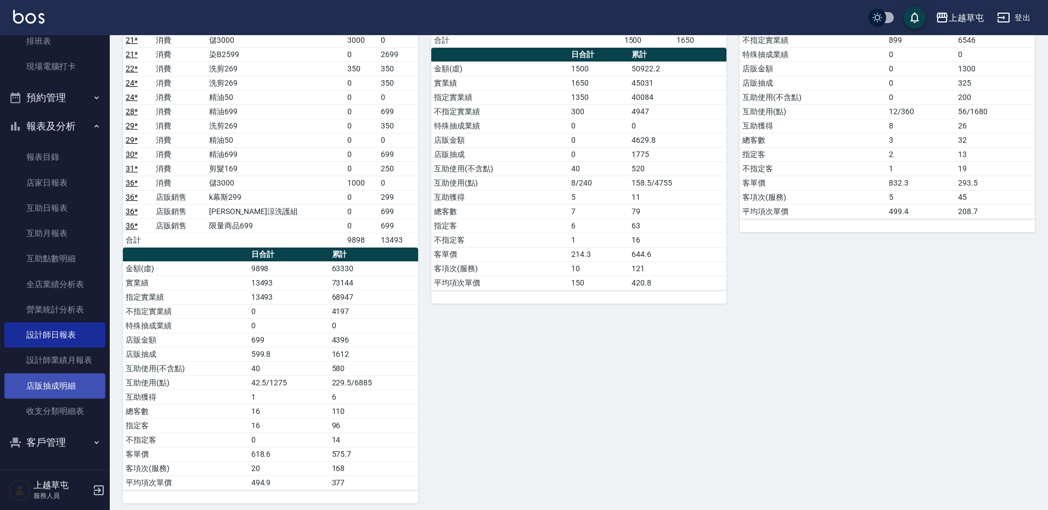
click at [49, 388] on link "店販抽成明細" at bounding box center [54, 385] width 101 height 25
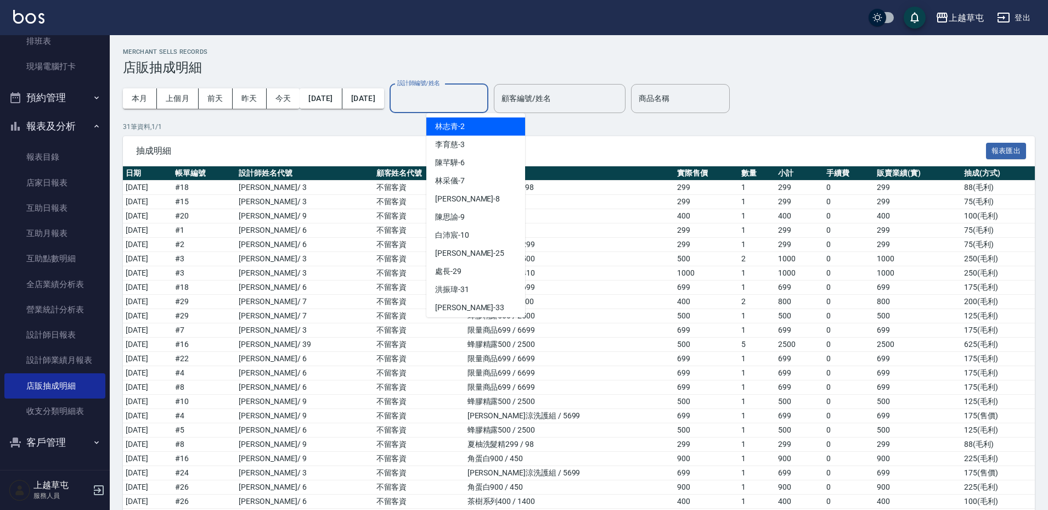
click at [477, 100] on input "設計師編號/姓名" at bounding box center [438, 98] width 89 height 19
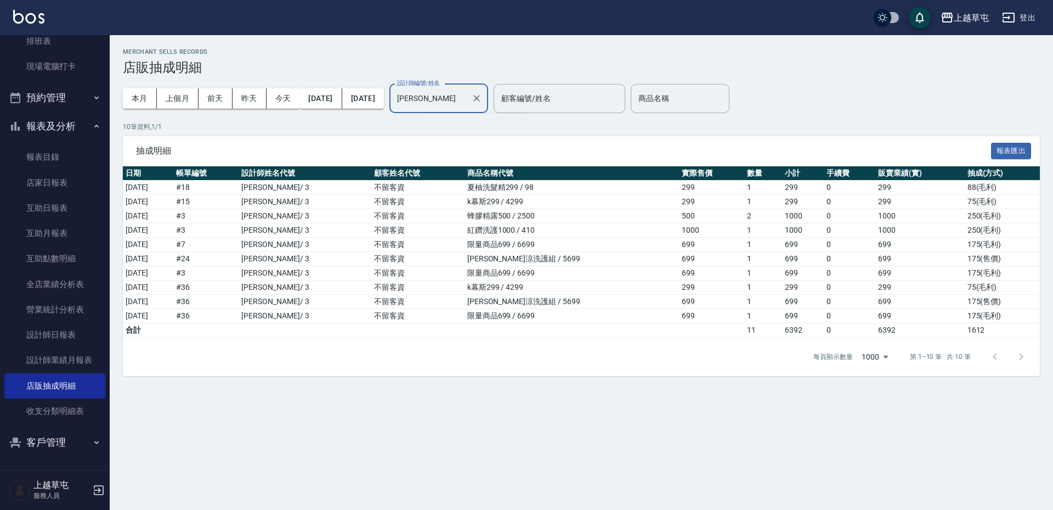
type input "李"
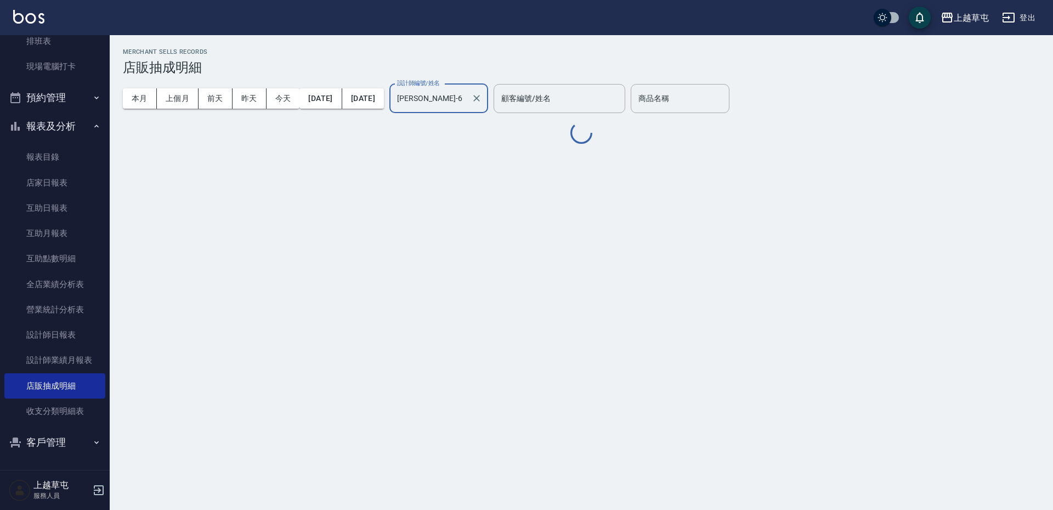
type input "[PERSON_NAME]-6"
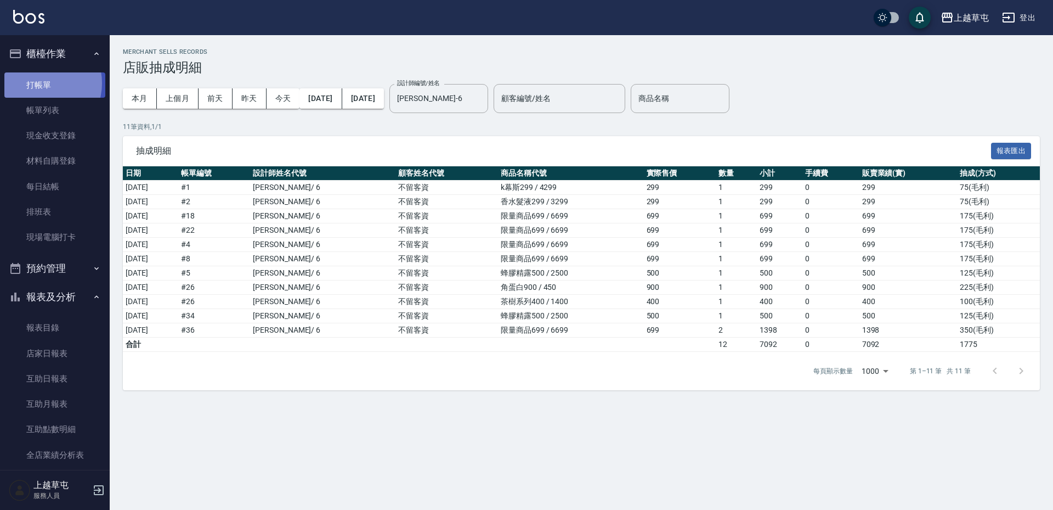
click at [40, 83] on link "打帳單" at bounding box center [54, 84] width 101 height 25
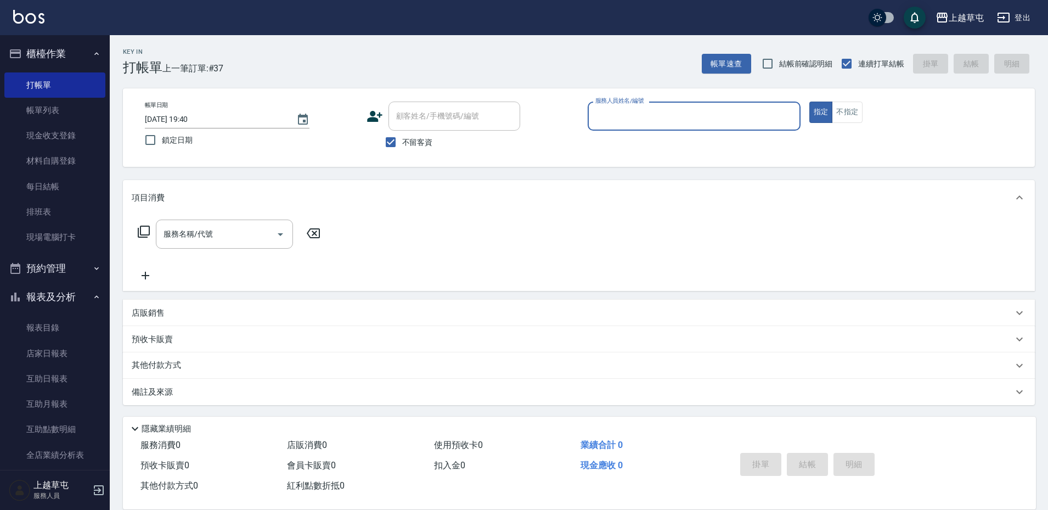
scroll to position [1, 0]
type input "[PERSON_NAME]-3"
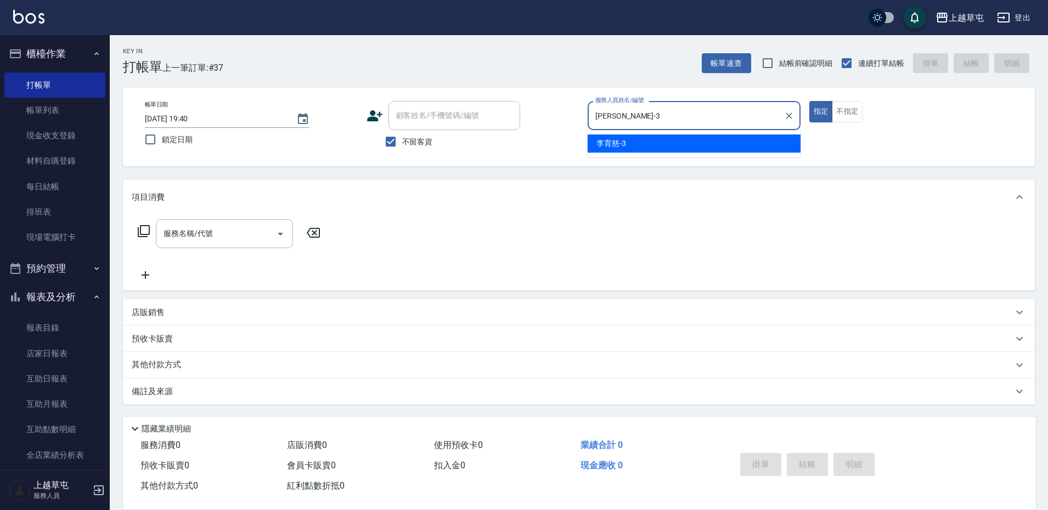
type button "true"
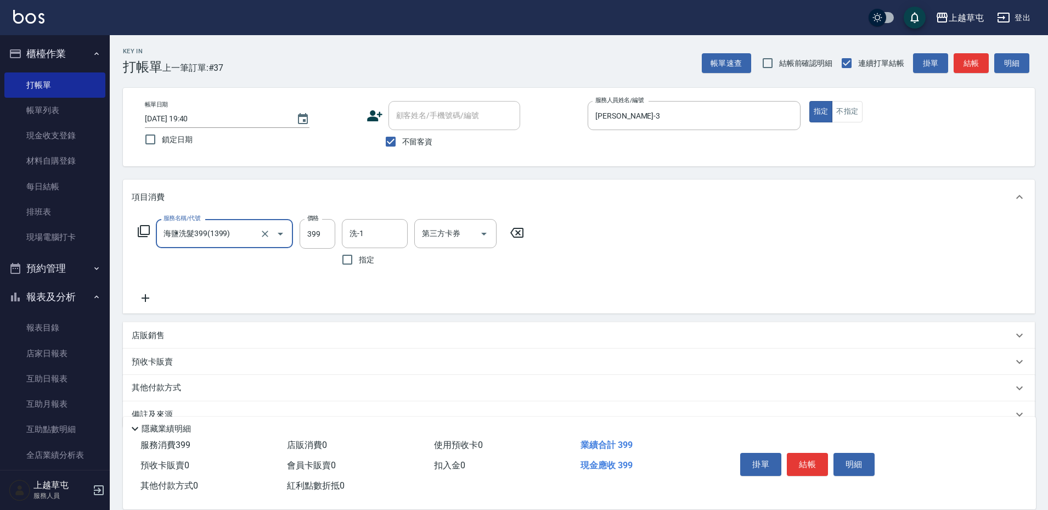
type input "海鹽洗髮399(1399)"
type input "[PERSON_NAME]-33"
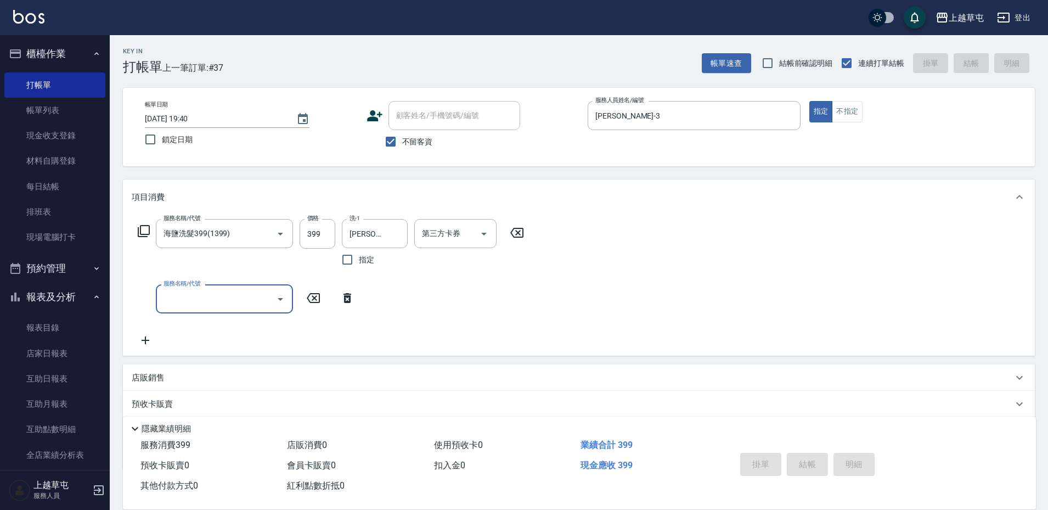
type input "[DATE] 19:57"
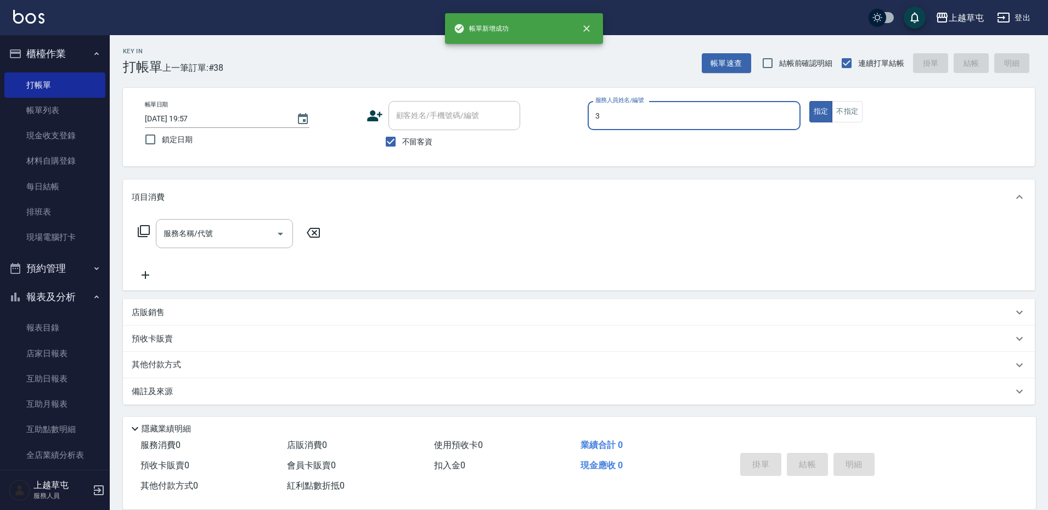
type input "[PERSON_NAME]-3"
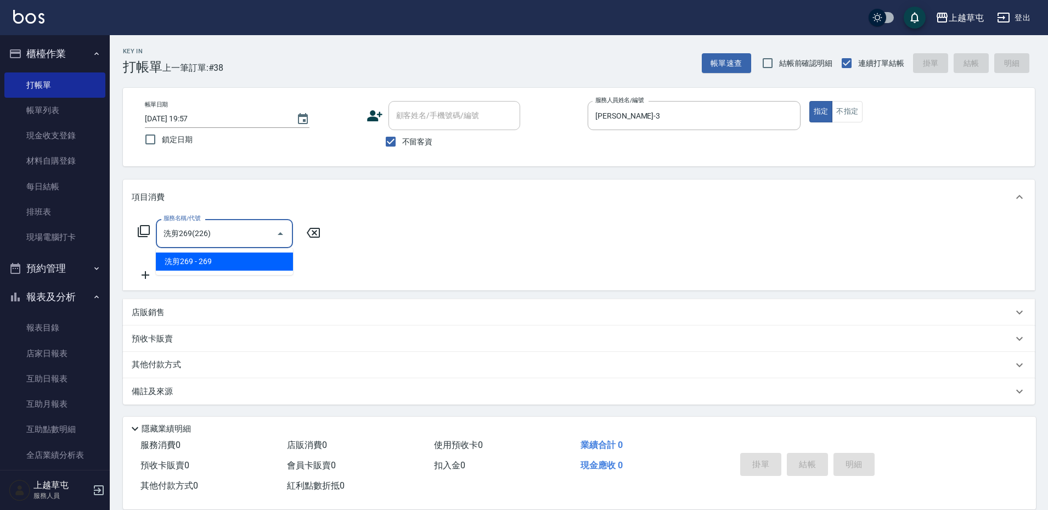
type input "洗剪269(226)"
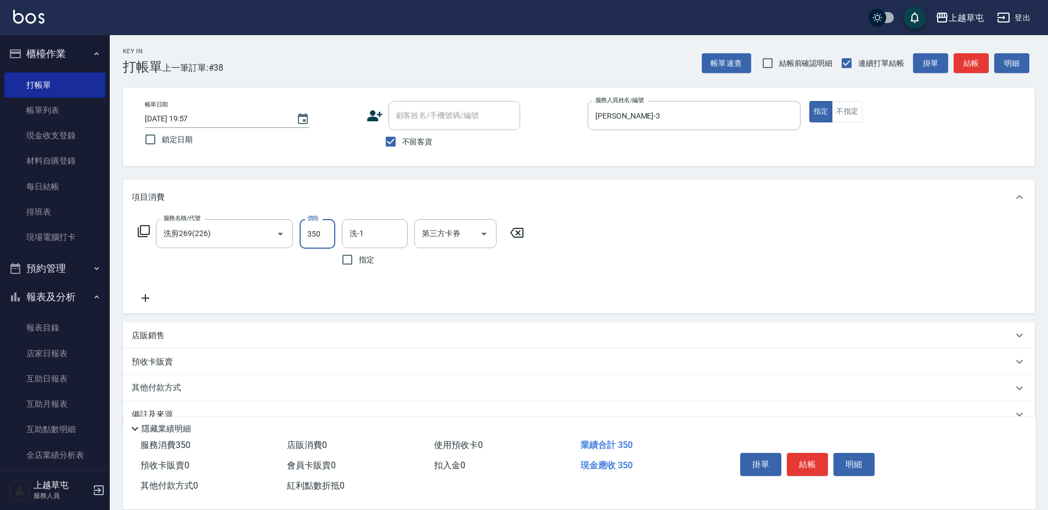
type input "350"
type input "[PERSON_NAME]-3"
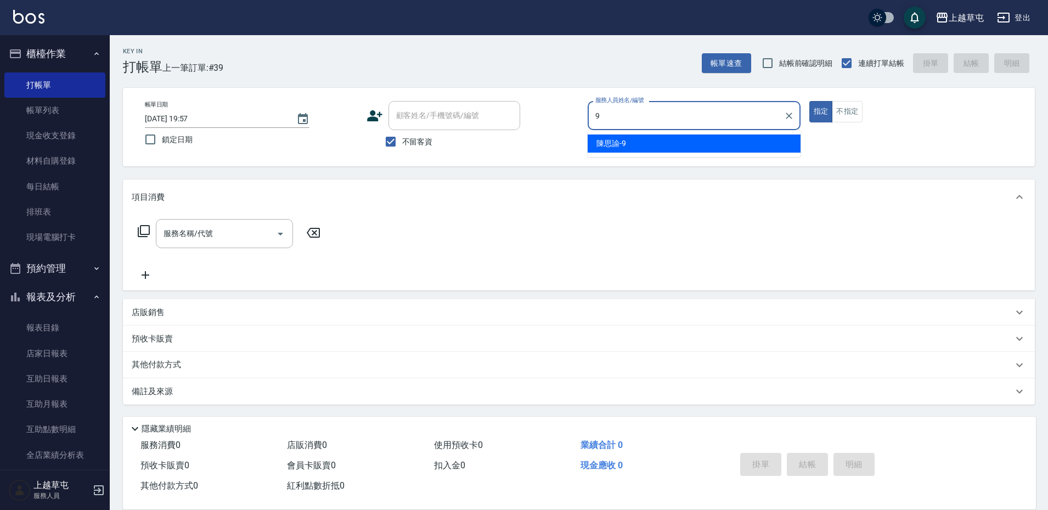
type input "[PERSON_NAME]-9"
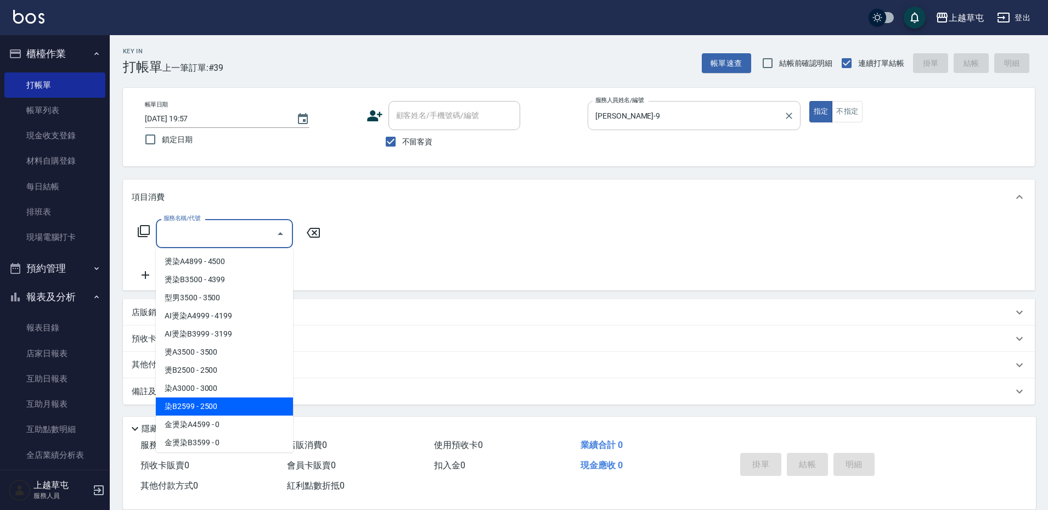
type input "染B2599(42)"
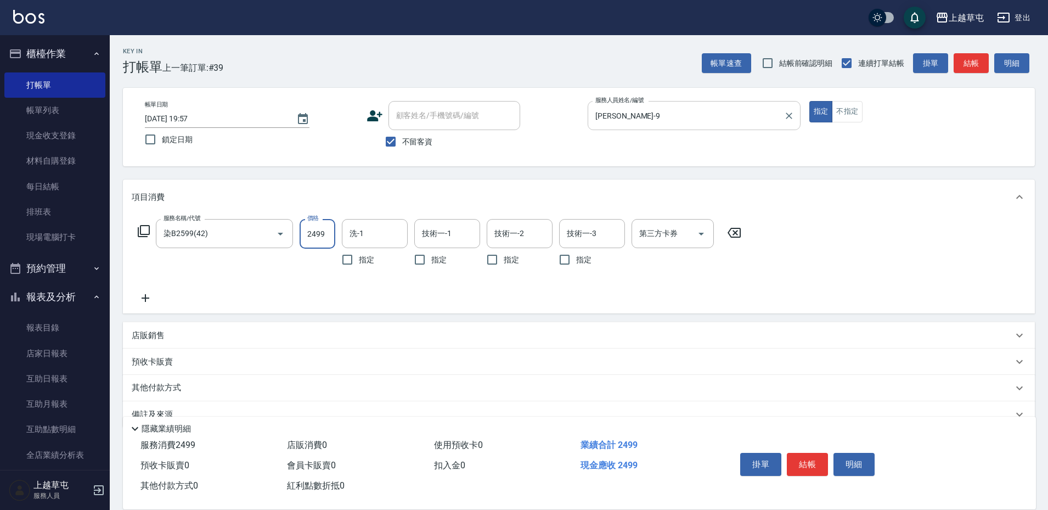
type input "2499"
type input "[PERSON_NAME]25"
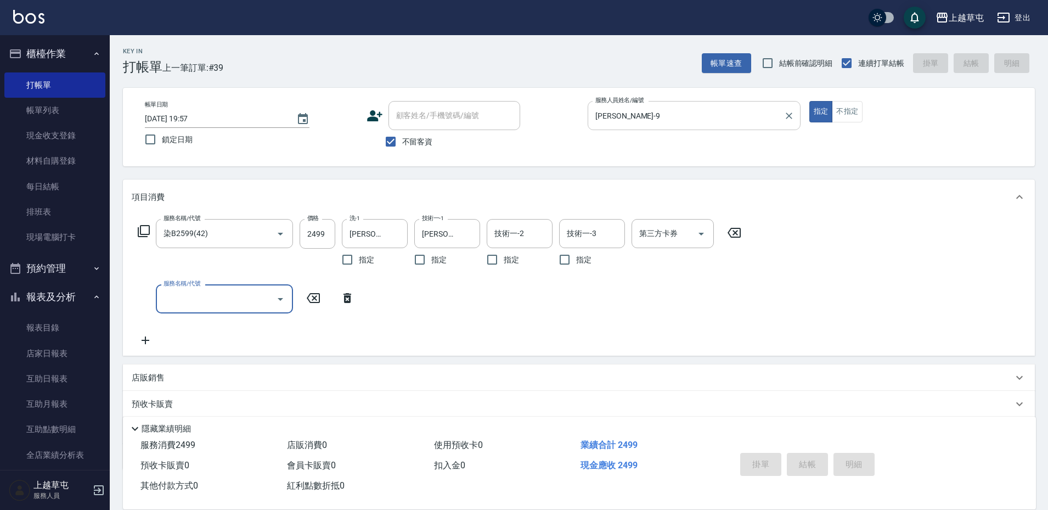
type input "[DATE] 20:03"
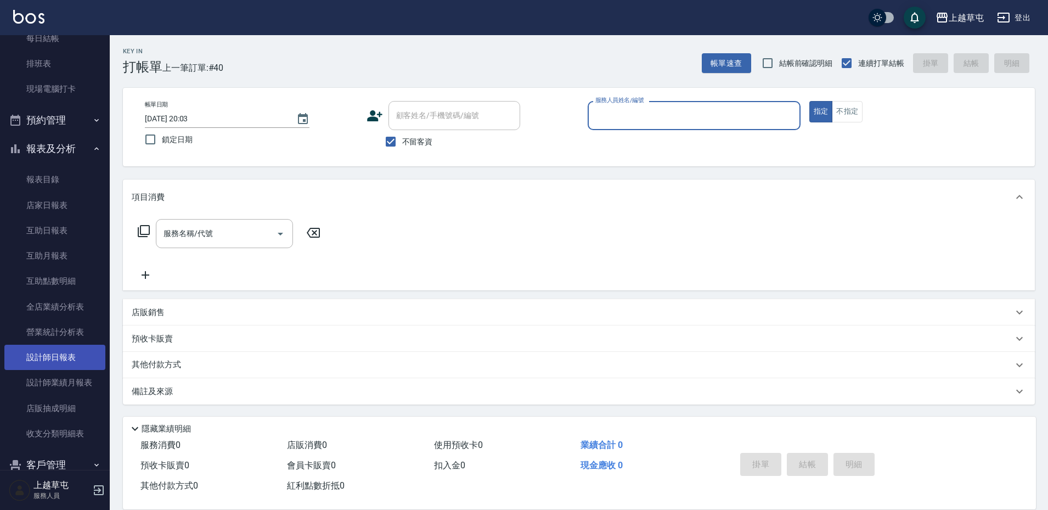
scroll to position [171, 0]
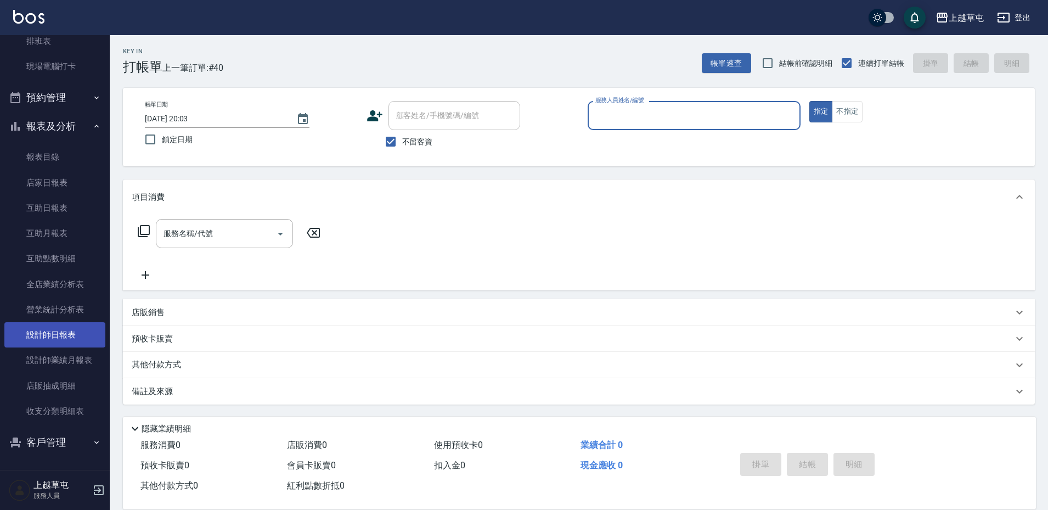
click at [58, 333] on link "設計師日報表" at bounding box center [54, 334] width 101 height 25
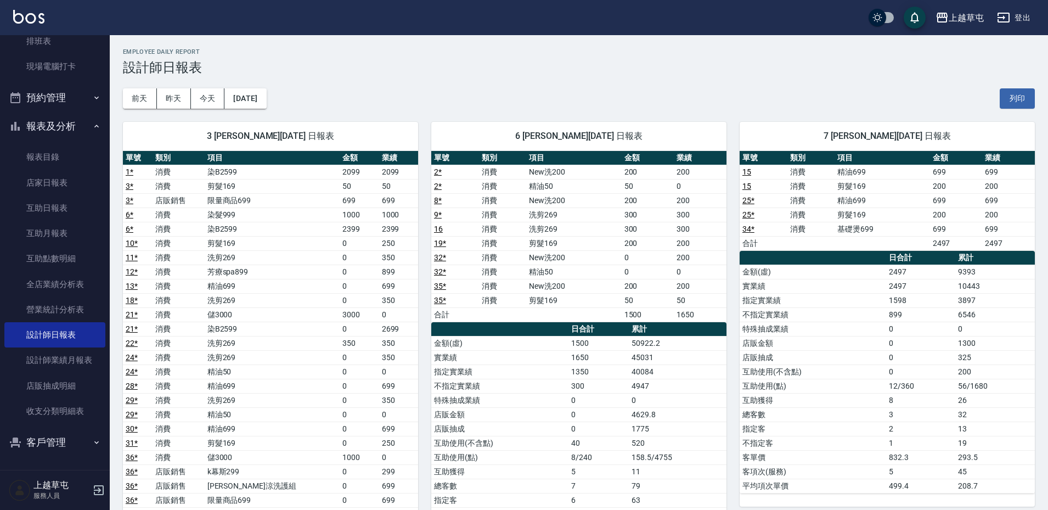
scroll to position [329, 0]
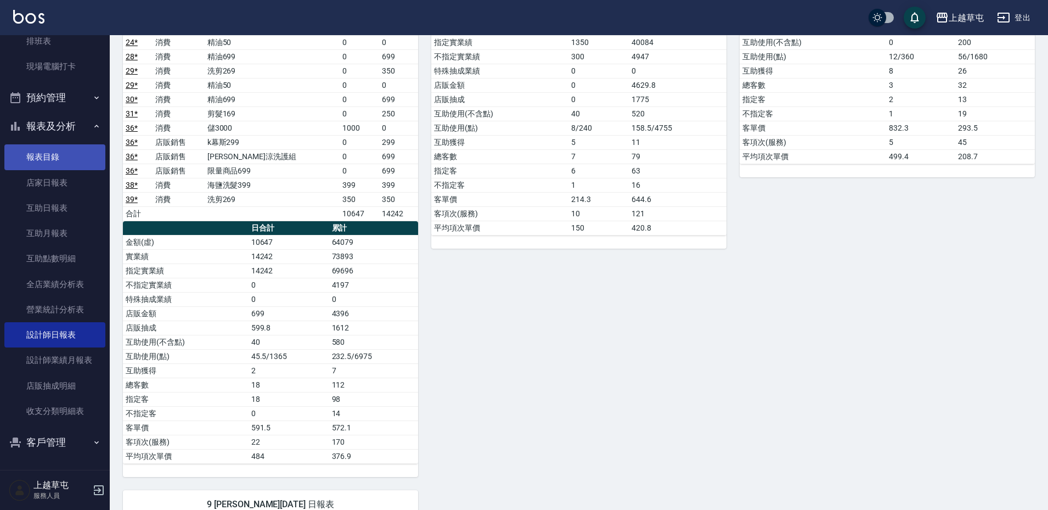
click at [49, 162] on link "報表目錄" at bounding box center [54, 156] width 101 height 25
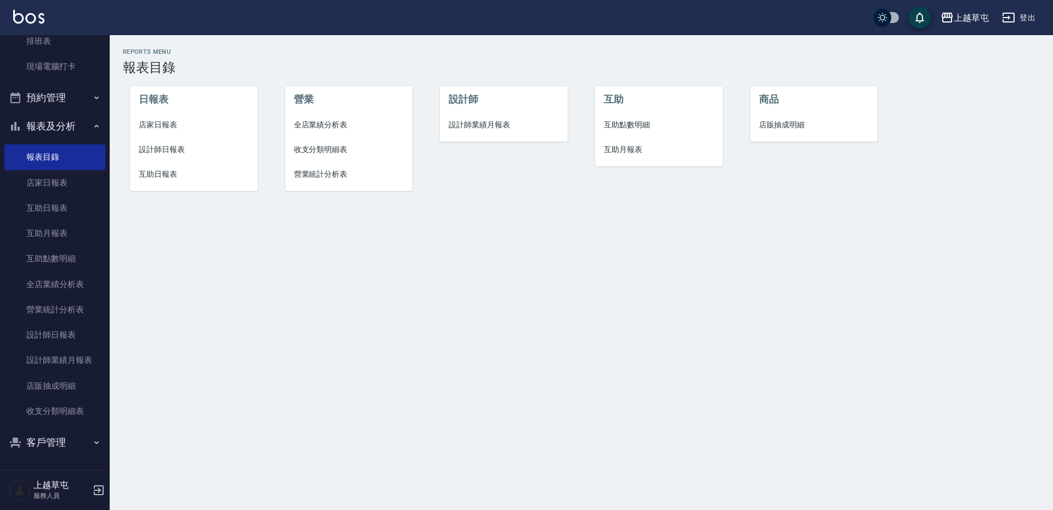
click at [169, 120] on span "店家日報表" at bounding box center [194, 125] width 110 height 12
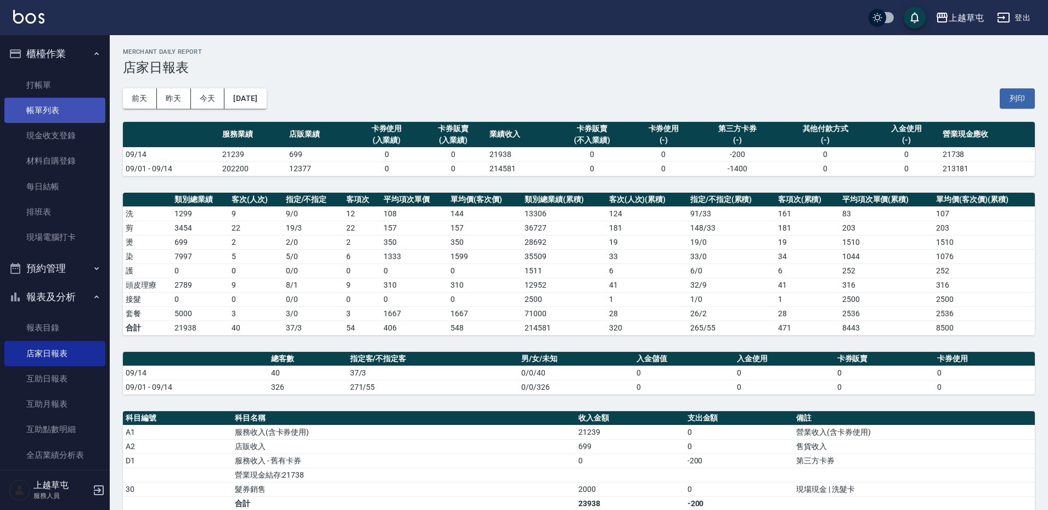
click at [43, 105] on link "帳單列表" at bounding box center [54, 110] width 101 height 25
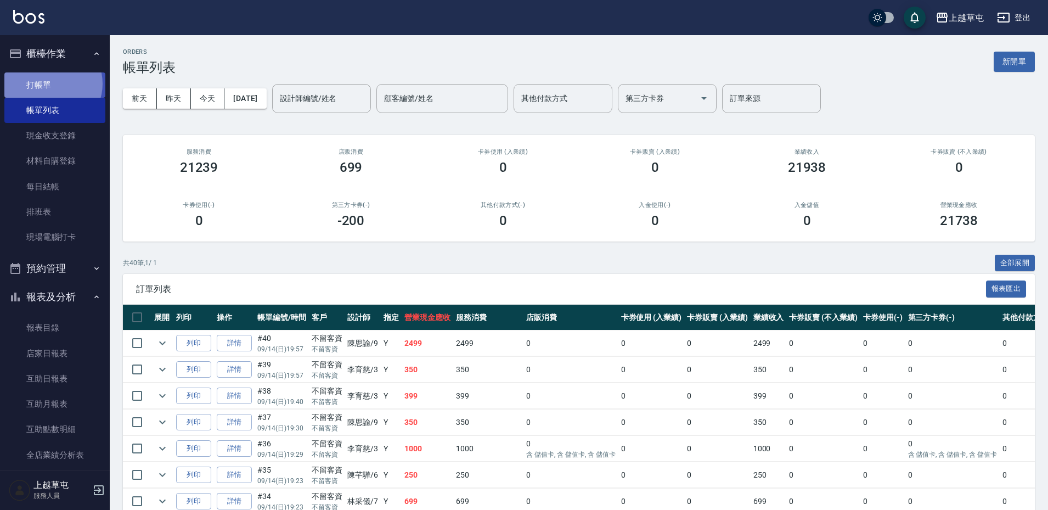
click at [50, 83] on link "打帳單" at bounding box center [54, 84] width 101 height 25
